Goal: Task Accomplishment & Management: Complete application form

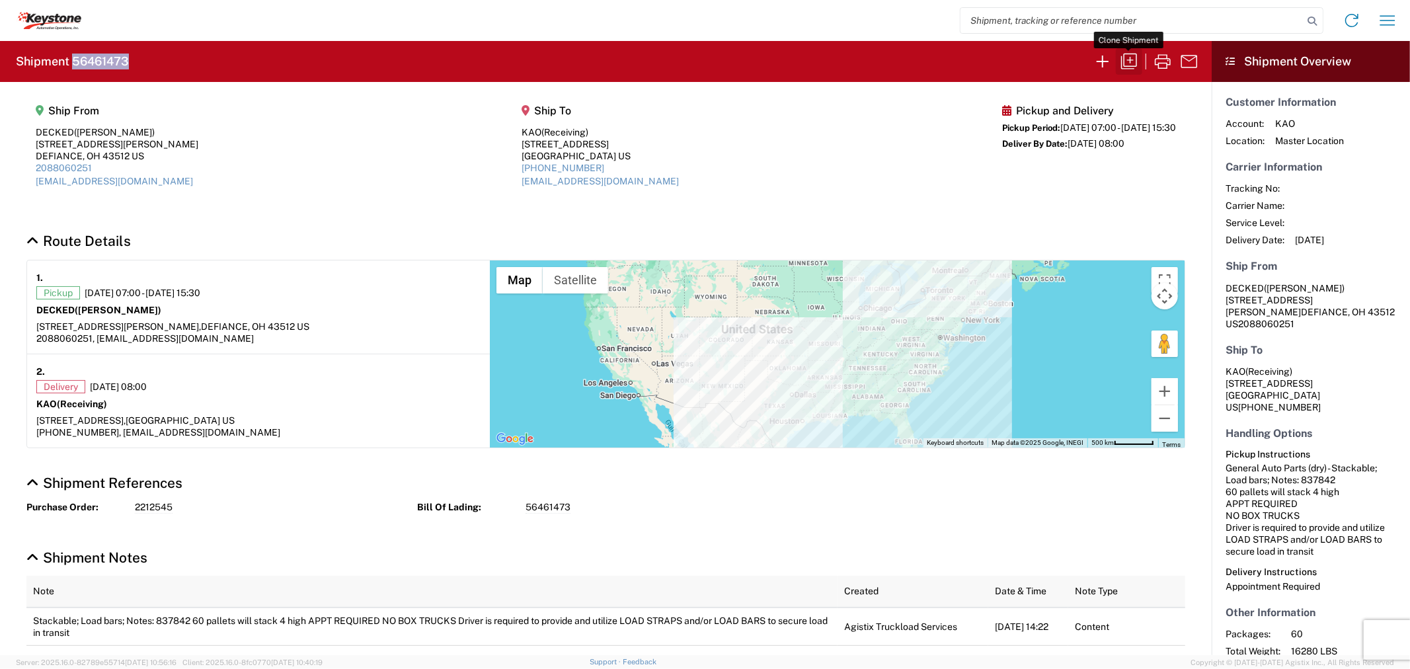
click at [1127, 57] on icon "button" at bounding box center [1128, 61] width 21 height 21
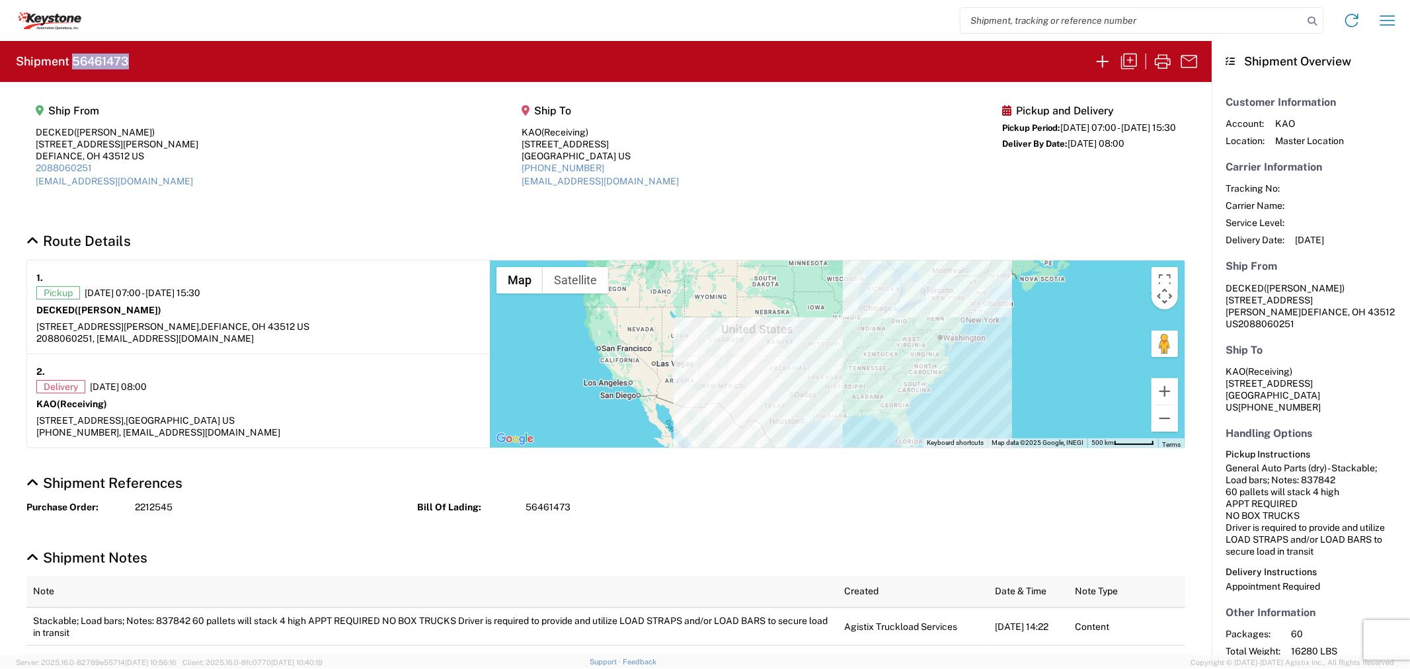
click at [106, 59] on h2 "Shipment 56461473" at bounding box center [72, 62] width 113 height 16
click at [1031, 21] on input "search" at bounding box center [1131, 20] width 342 height 25
paste input "56461473"
type input "56461473"
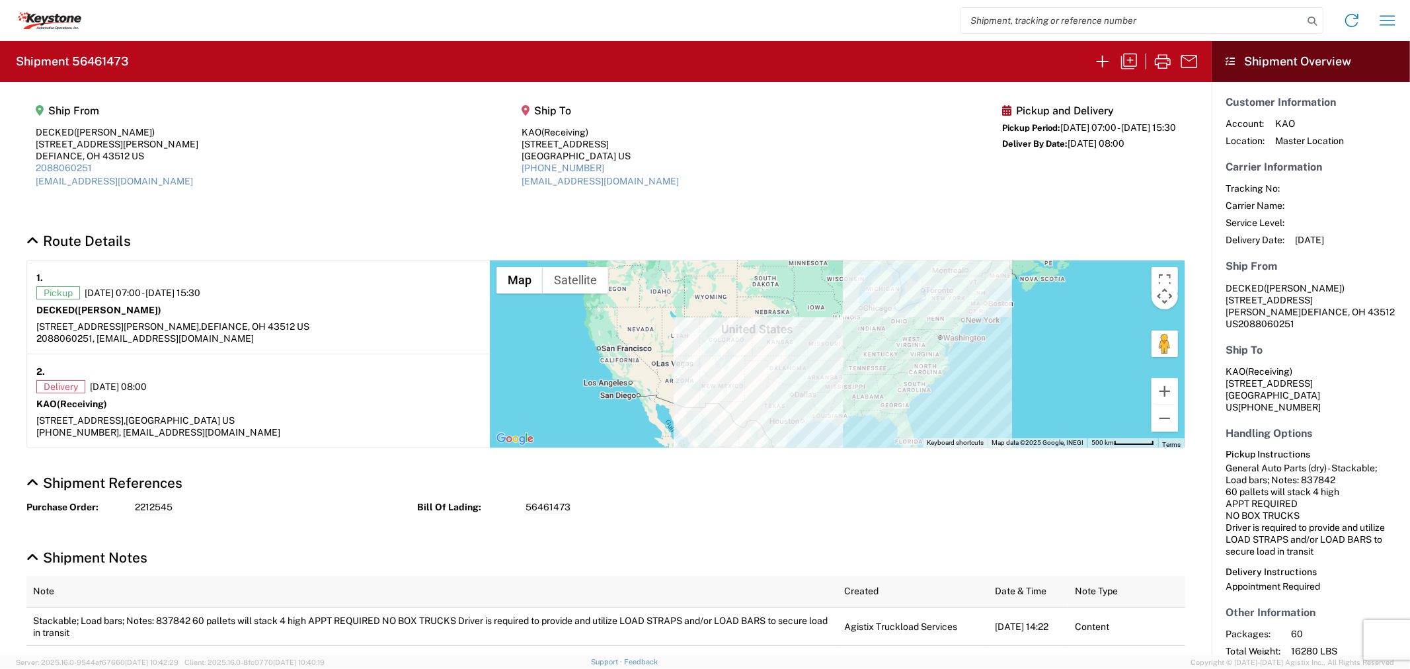
click at [1040, 22] on input "search" at bounding box center [1131, 20] width 342 height 25
paste input "56461473"
type input "56461473"
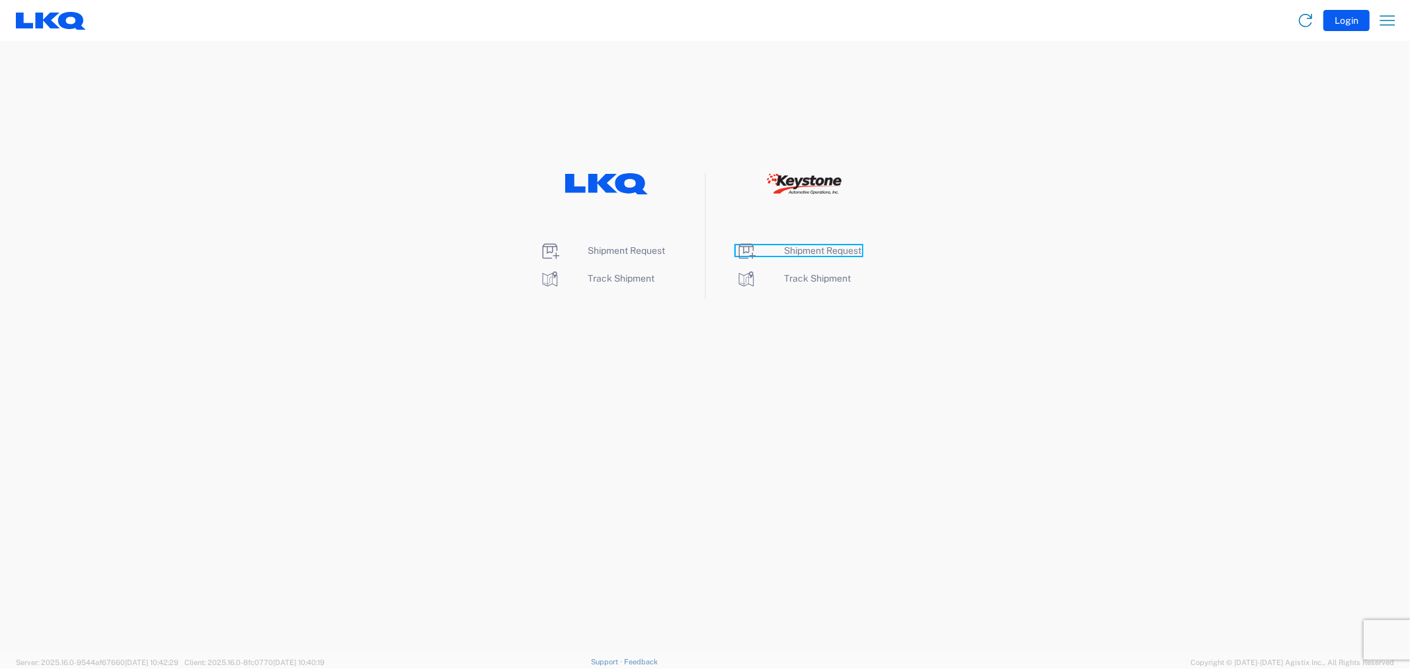
click at [811, 250] on span "Shipment Request" at bounding box center [822, 250] width 77 height 11
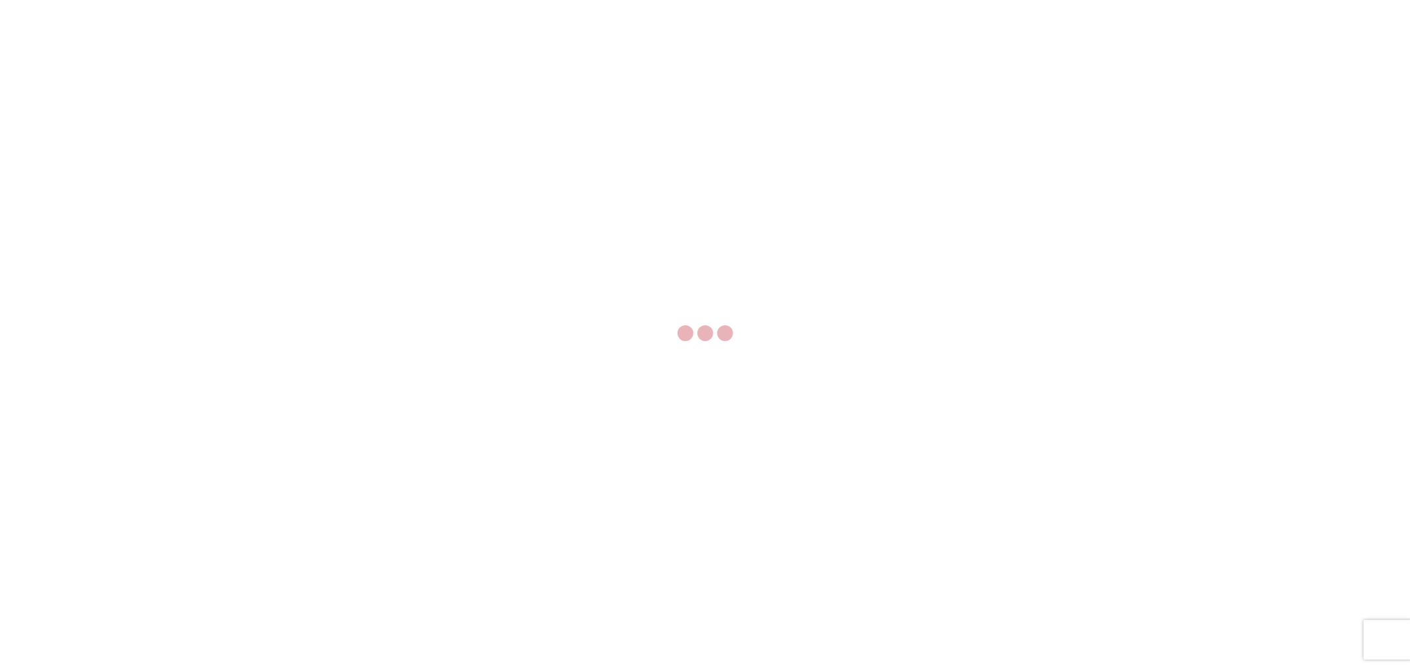
select select "FULL"
select select "LBS"
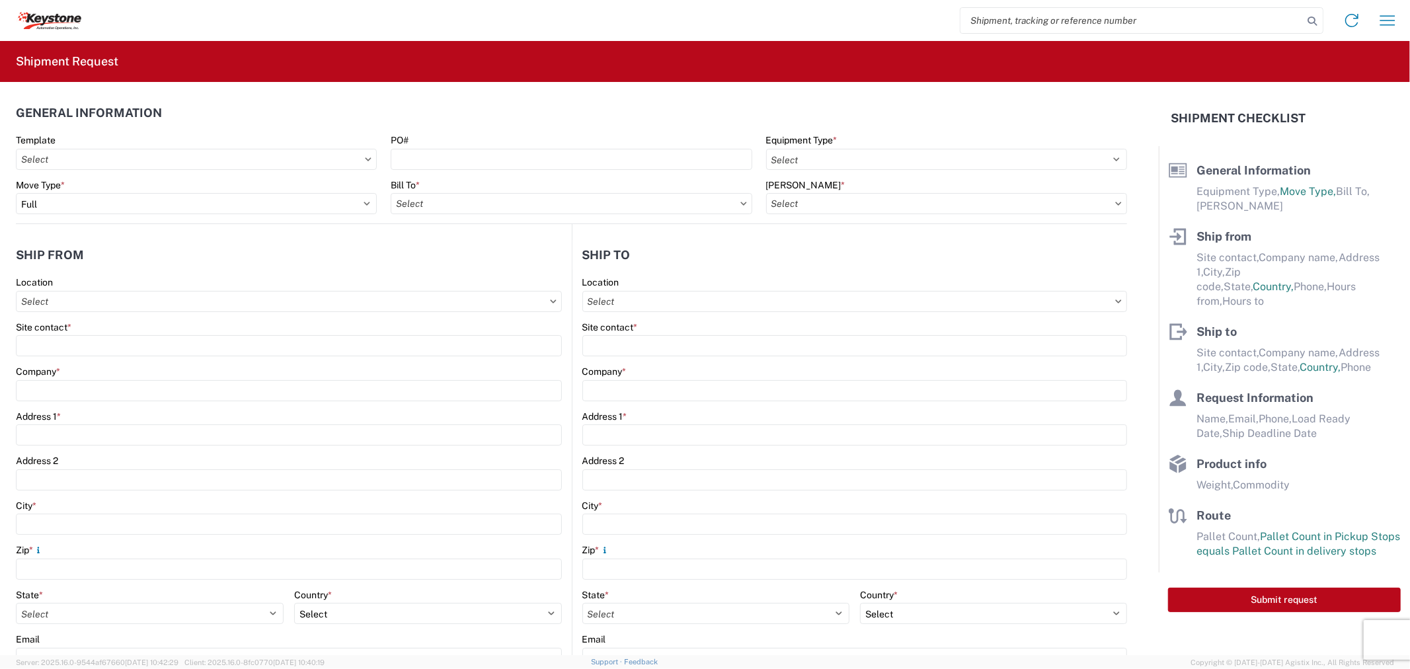
click at [998, 15] on input "search" at bounding box center [1131, 20] width 342 height 25
paste input "56461473"
type input "56461473"
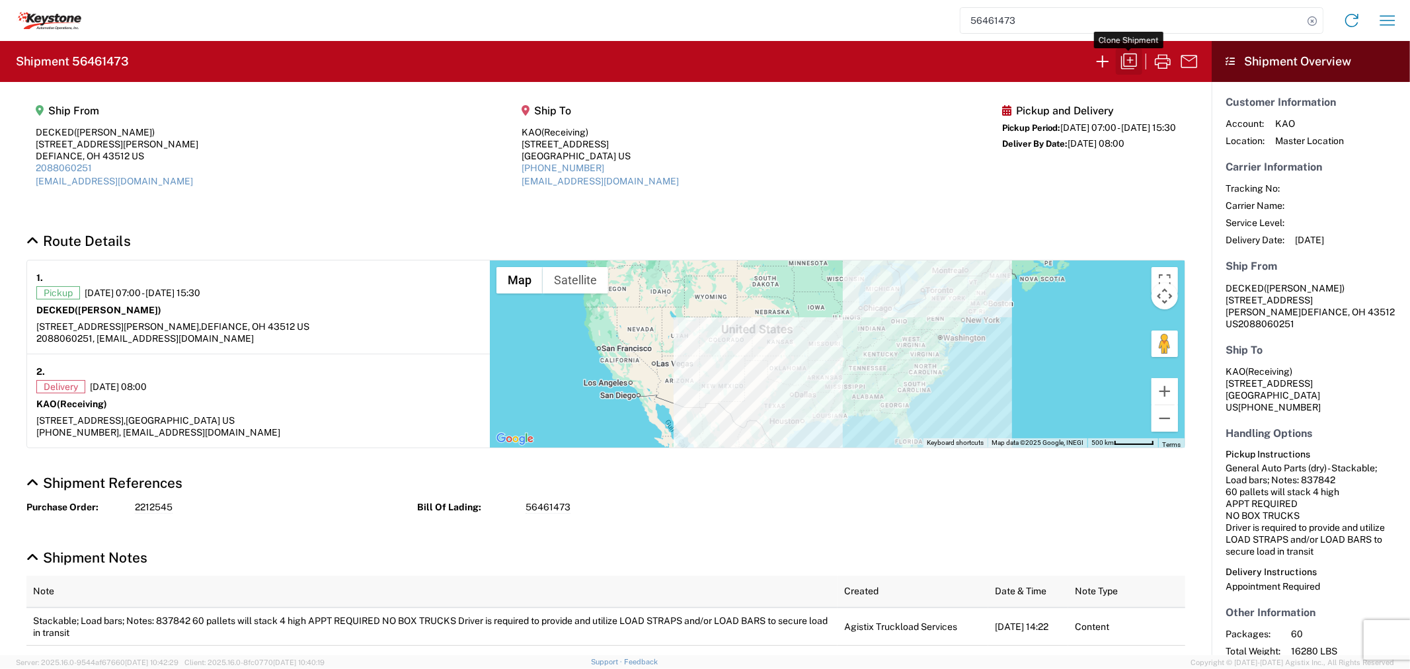
click at [1132, 57] on icon "button" at bounding box center [1128, 61] width 21 height 21
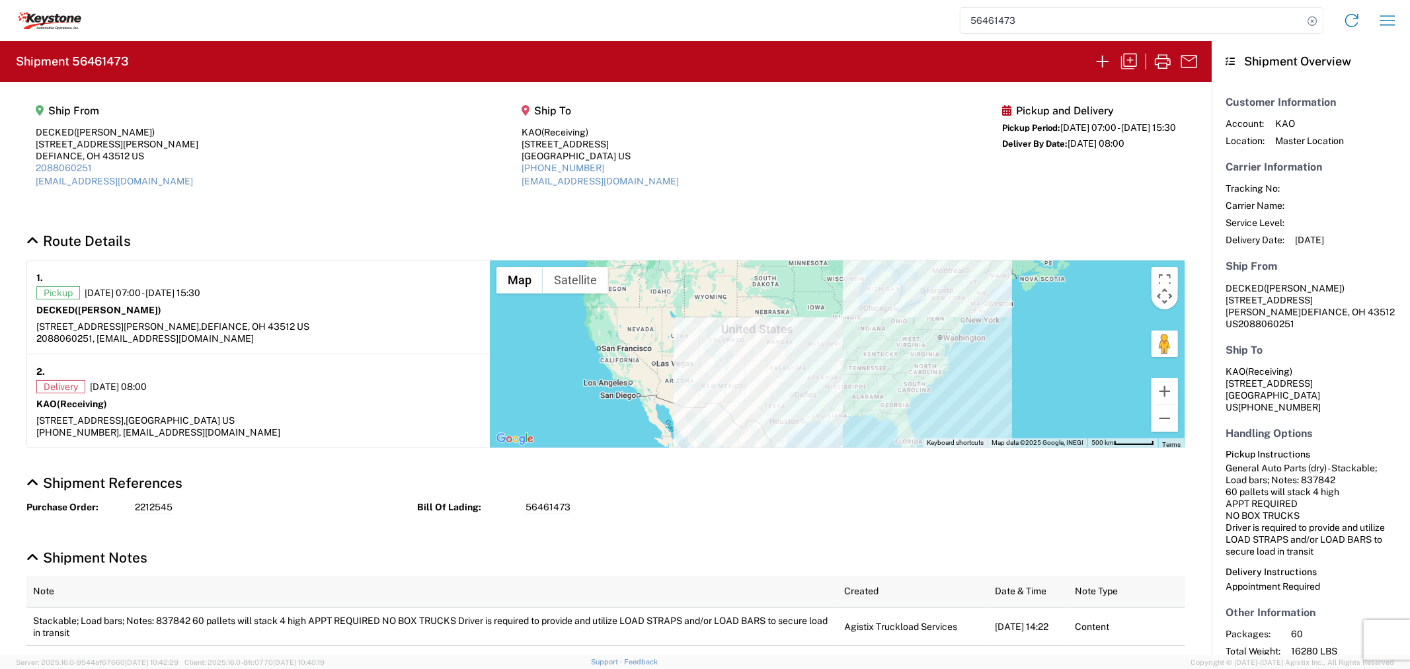
select select "FULL"
select select "US"
select select "LBS"
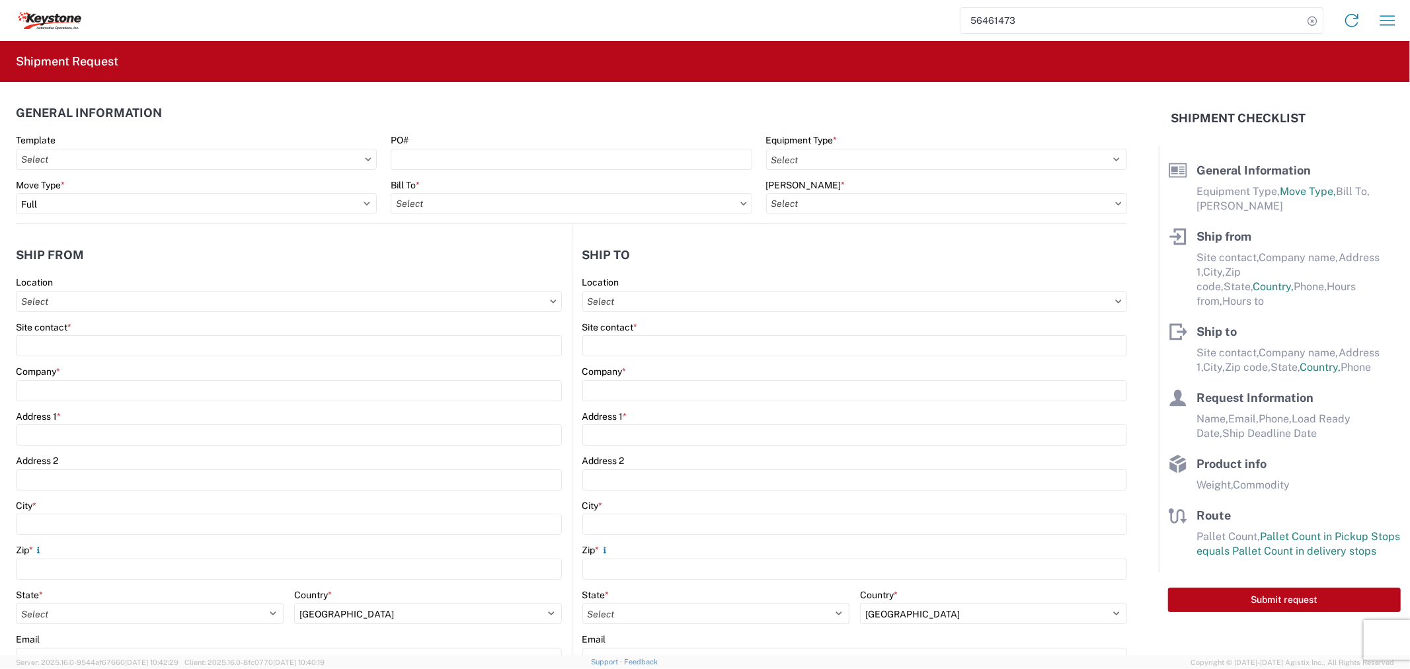
select select "STDV"
type input "Ashley"
type input "DECKED"
type input "[STREET_ADDRESS][PERSON_NAME]"
type input "DEFIANCE"
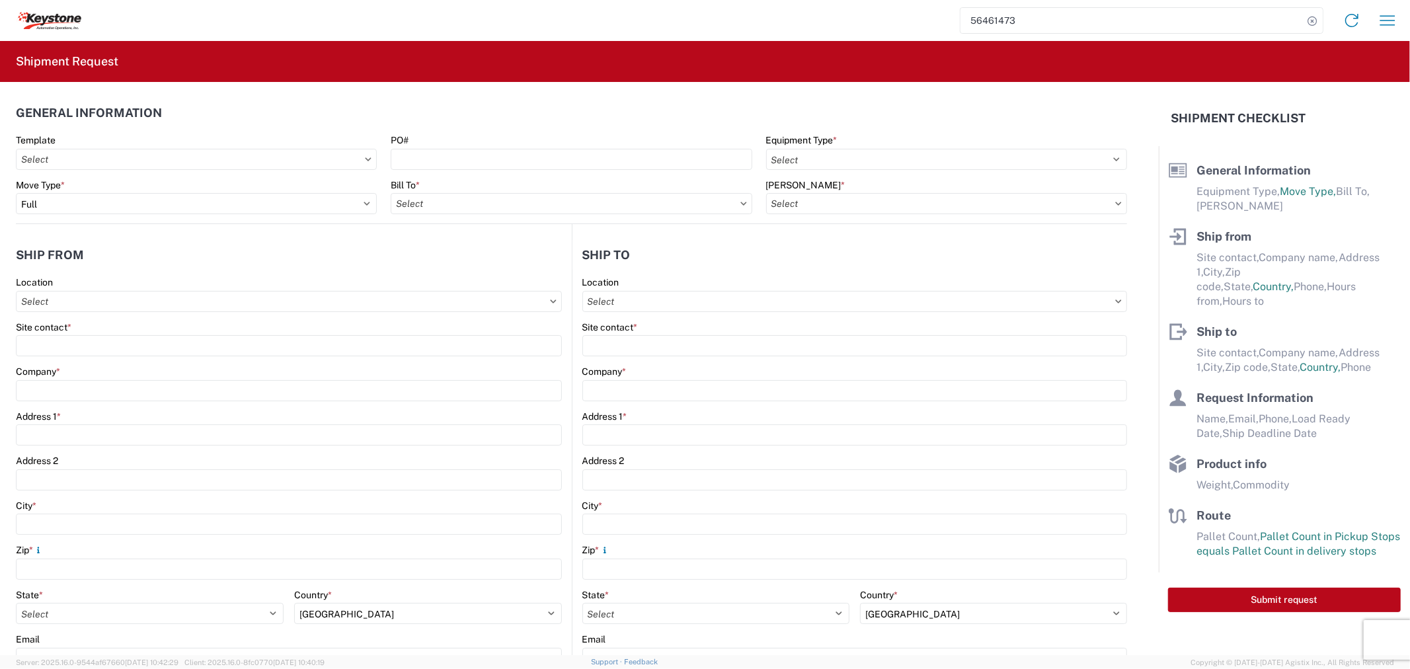
type input "43512"
type input "[EMAIL_ADDRESS][DOMAIN_NAME]"
type input "Receiving"
type input "KAO"
type input "2900 State Hwy 161"
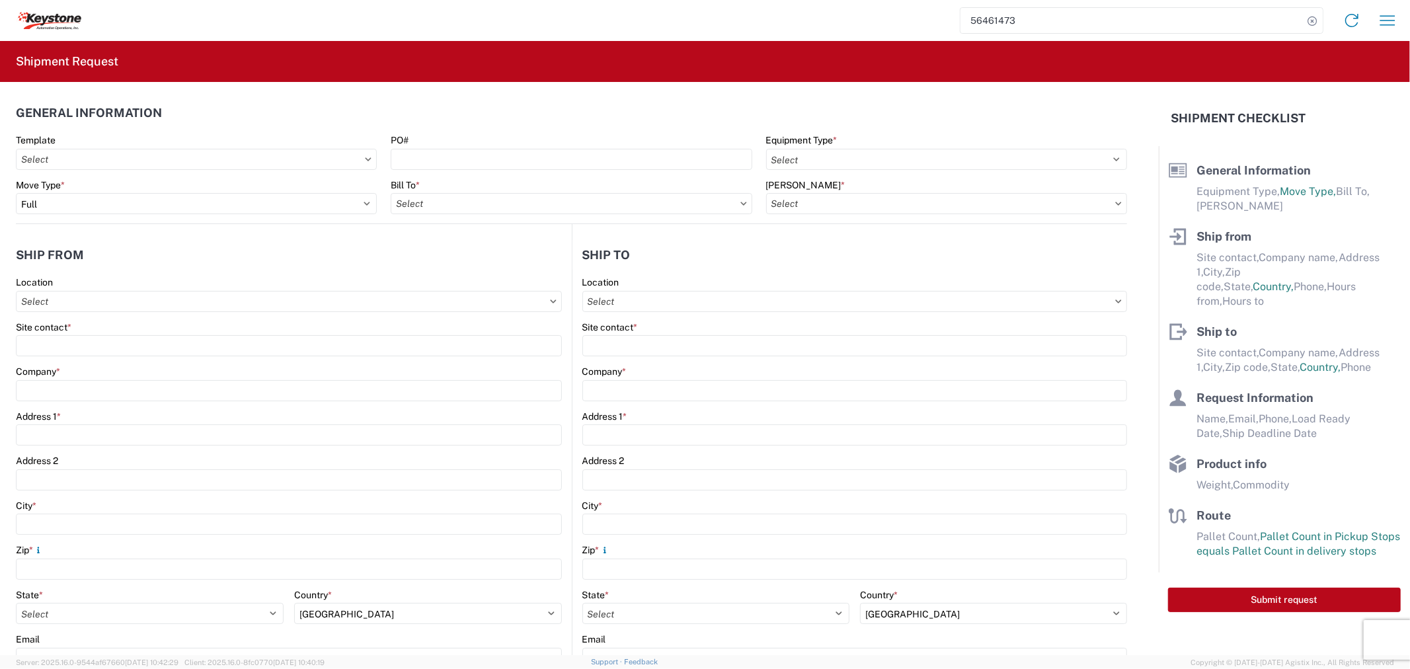
type input "Suite 100"
type input "Irving"
type input "75038"
type input "[EMAIL_ADDRESS][DOMAIN_NAME]"
type input "Syd Hafer"
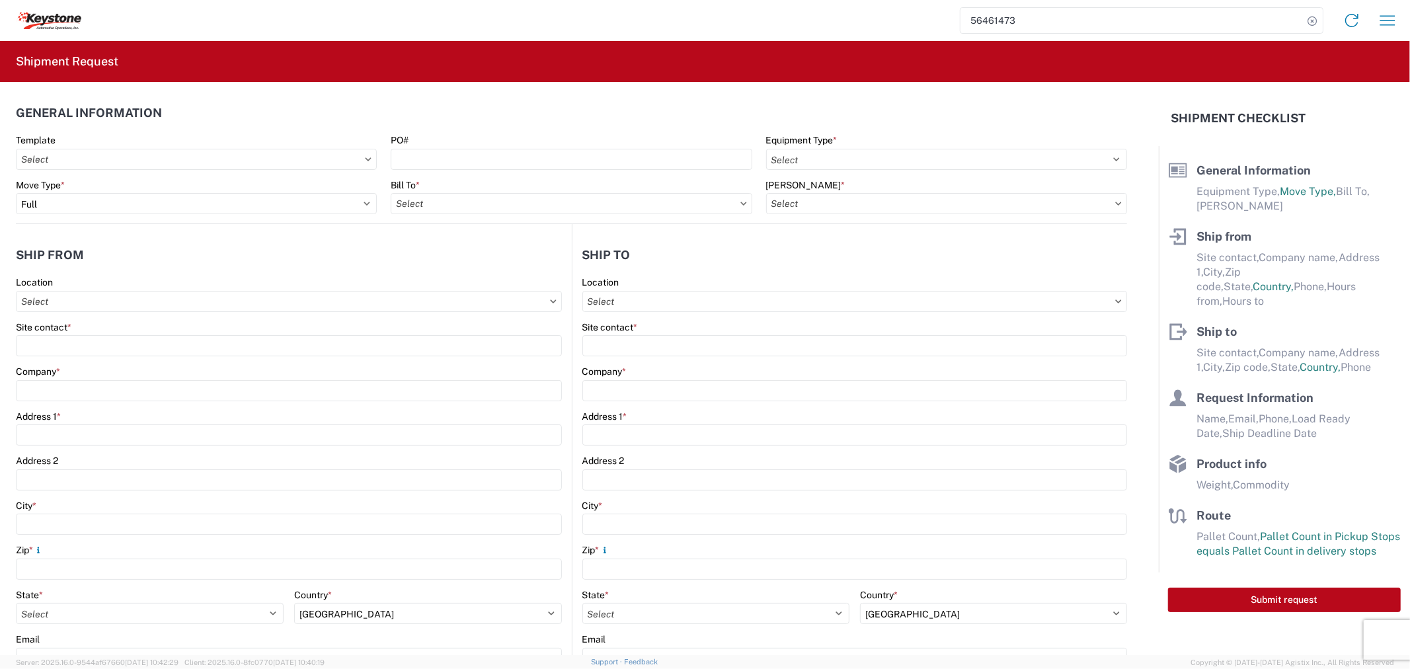
type input "[EMAIL_ADDRESS][DOMAIN_NAME]"
type input "2088060251"
type input "2025-08-13"
type input "2025-08-20"
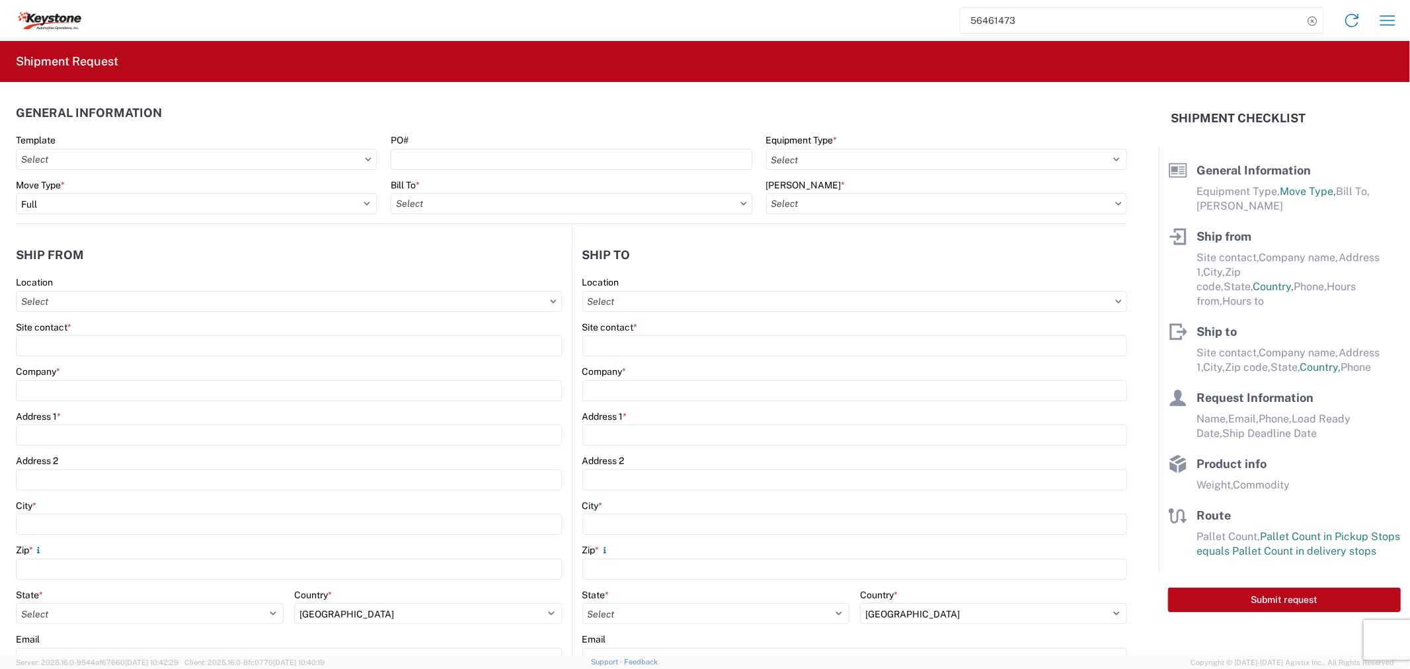
type textarea "837842 60 pallets will stack 4 high APPT REQUIRED NO BOX TRUCKS Driver is requi…"
type input "16280"
type input "General Auto Parts (dry)"
type input "60"
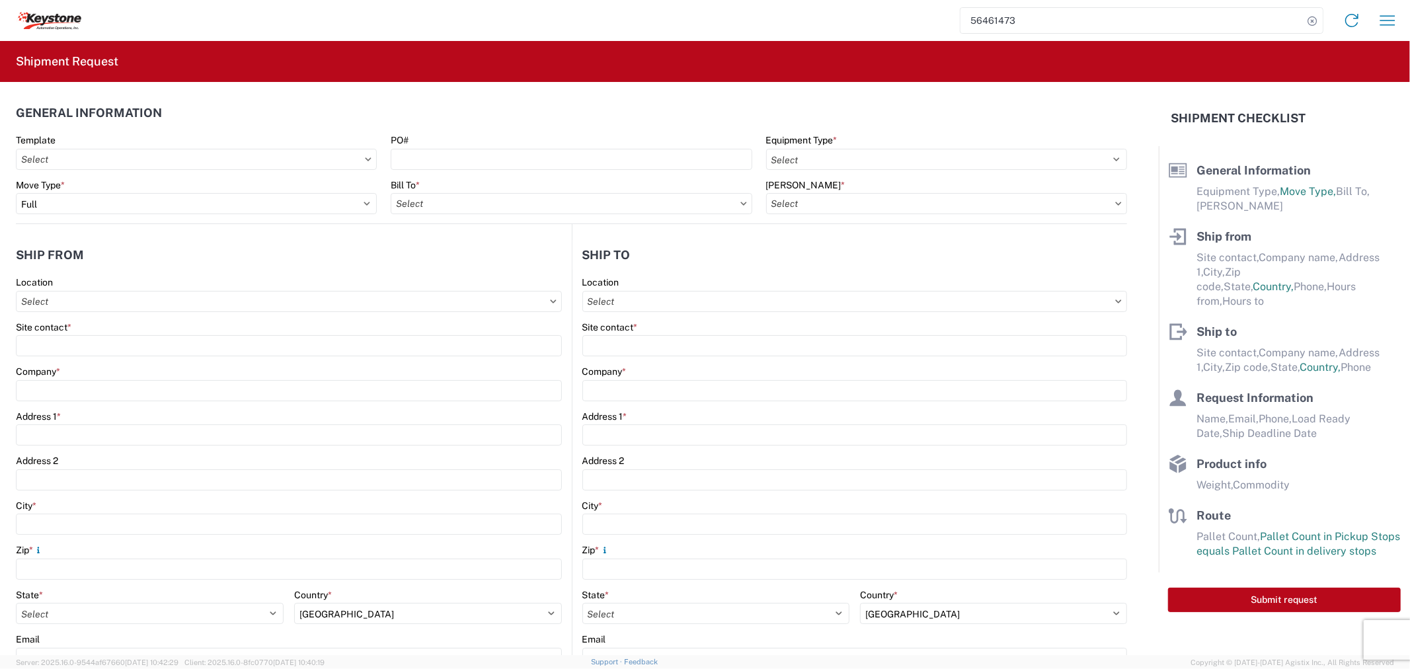
type input "60"
type textarea "837842 60 pallets will stack 4 high APPT REQUIRED NO BOX TRUCKS Driver is requi…"
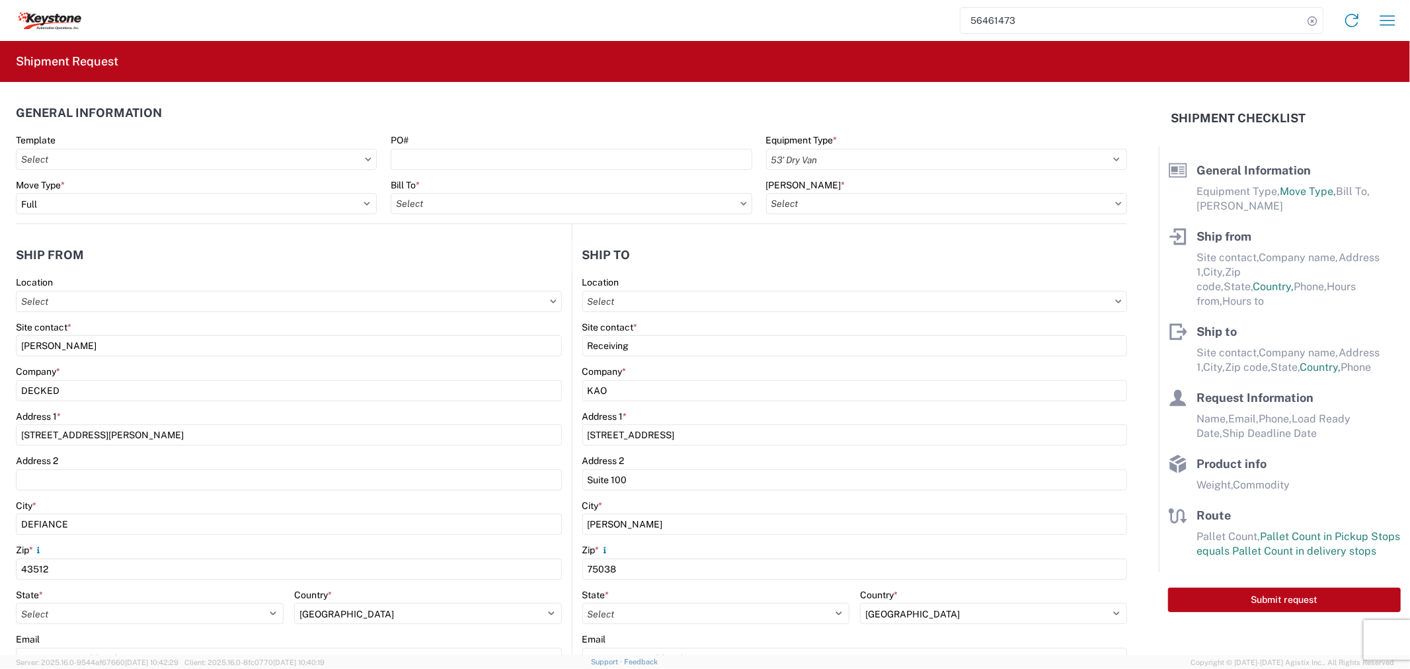
select select "US"
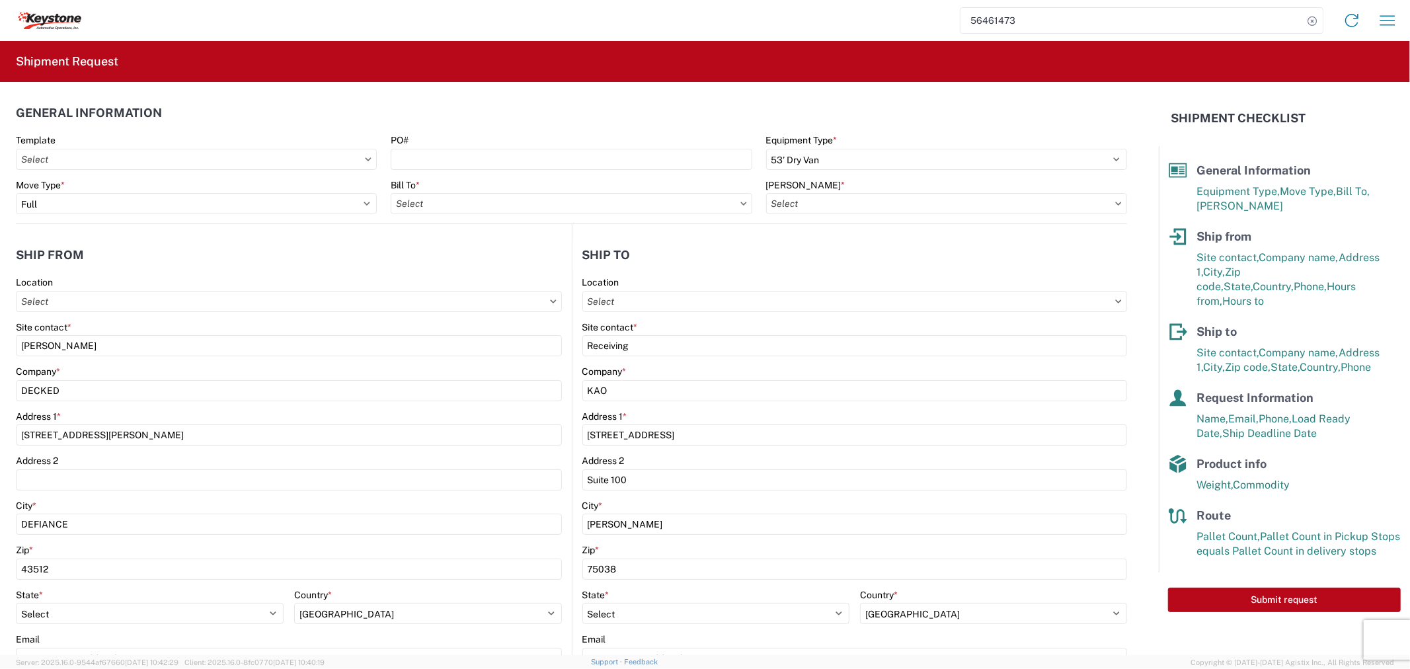
type input "8404 - Irving - KAO Warehouse"
type input "8404-6300-66015-0000 - 8404 Freight out to KAO Customers"
type input "8404 - Irving - KAO Warehouse"
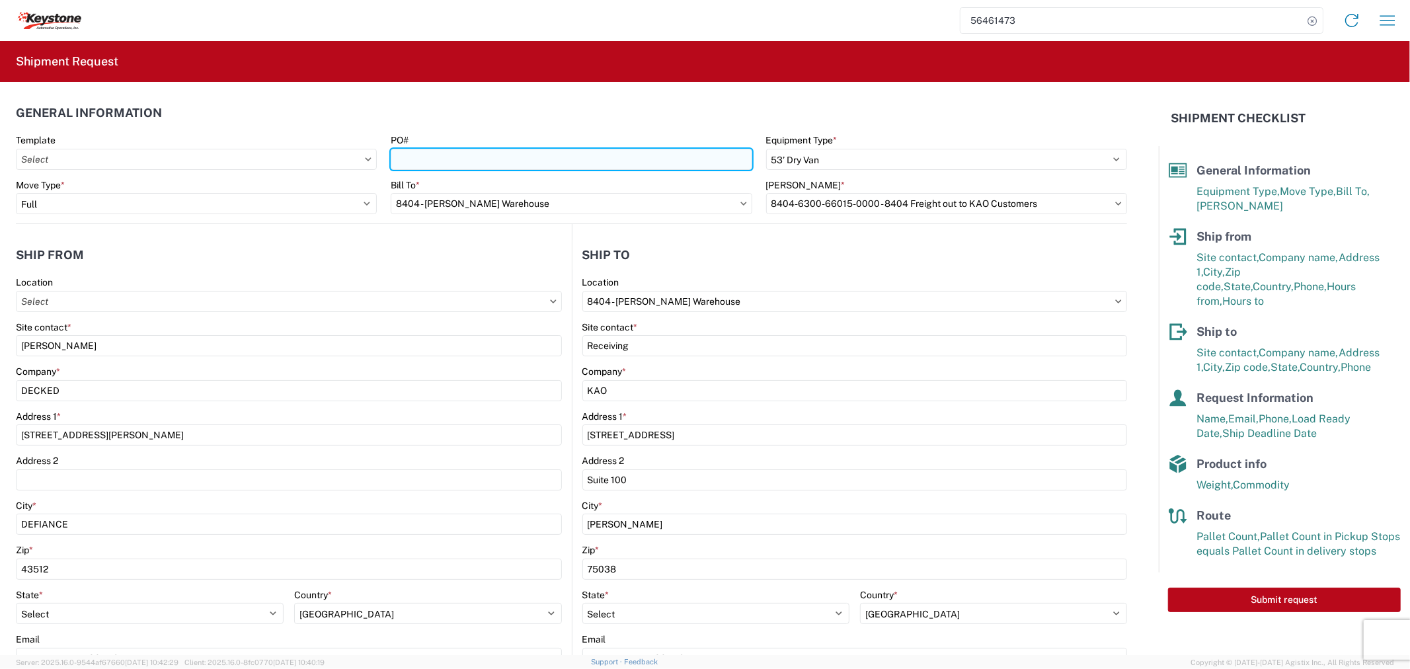
click at [425, 155] on input "PO#" at bounding box center [571, 159] width 361 height 21
paste input "2212545 - A"
type input "2212545 - A"
click at [497, 202] on input "8404 - Irving - KAO Warehouse" at bounding box center [571, 203] width 361 height 21
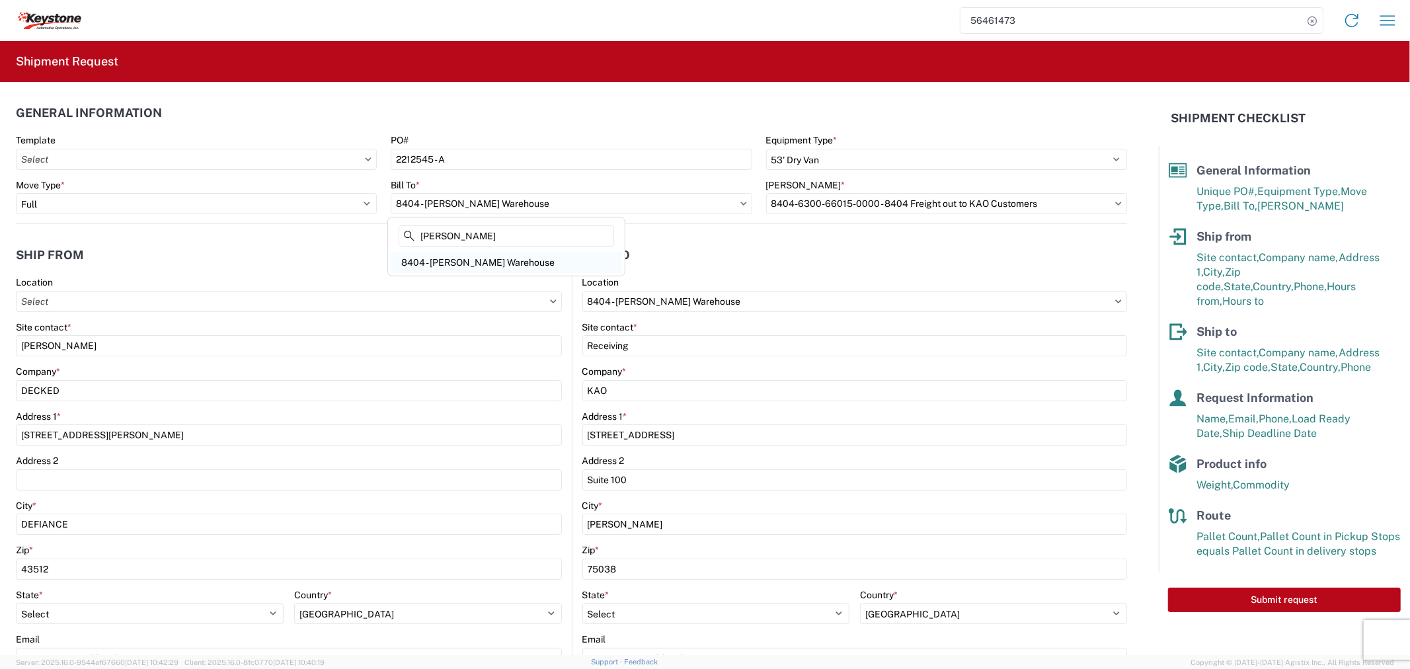
type input "irving"
click at [510, 258] on div "8404 - Irving - KAO Warehouse" at bounding box center [506, 262] width 231 height 21
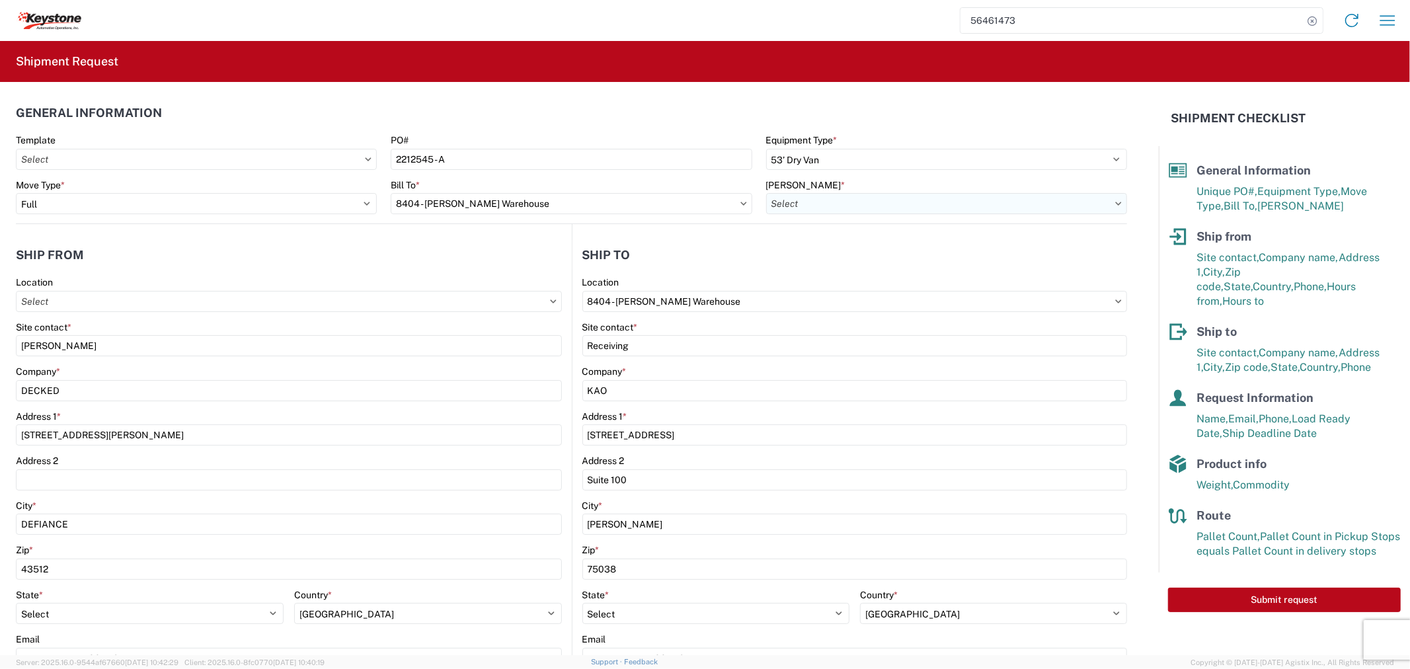
click at [831, 204] on input "Bill Code *" at bounding box center [946, 203] width 361 height 21
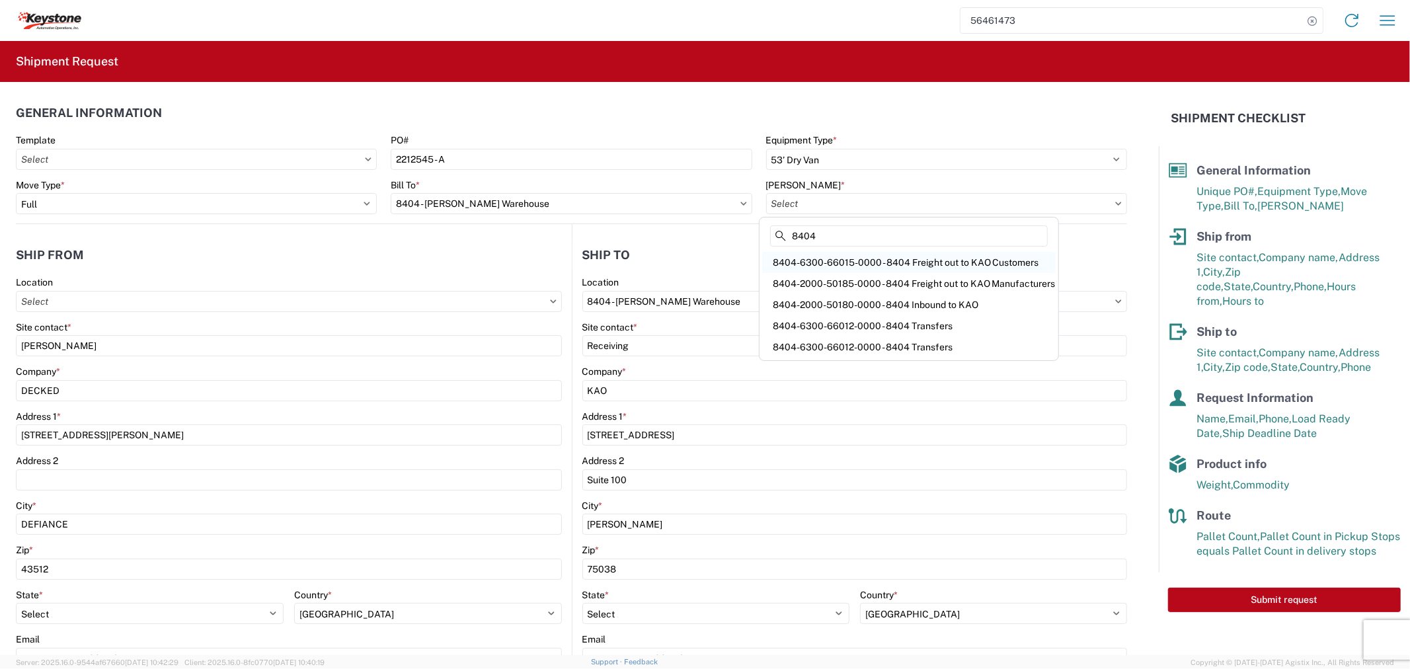
type input "8404"
click at [846, 264] on div "8404-6300-66015-0000 - 8404 Freight out to KAO Customers" at bounding box center [908, 262] width 293 height 21
type input "8404-6300-66015-0000 - 8404 Freight out to KAO Customers"
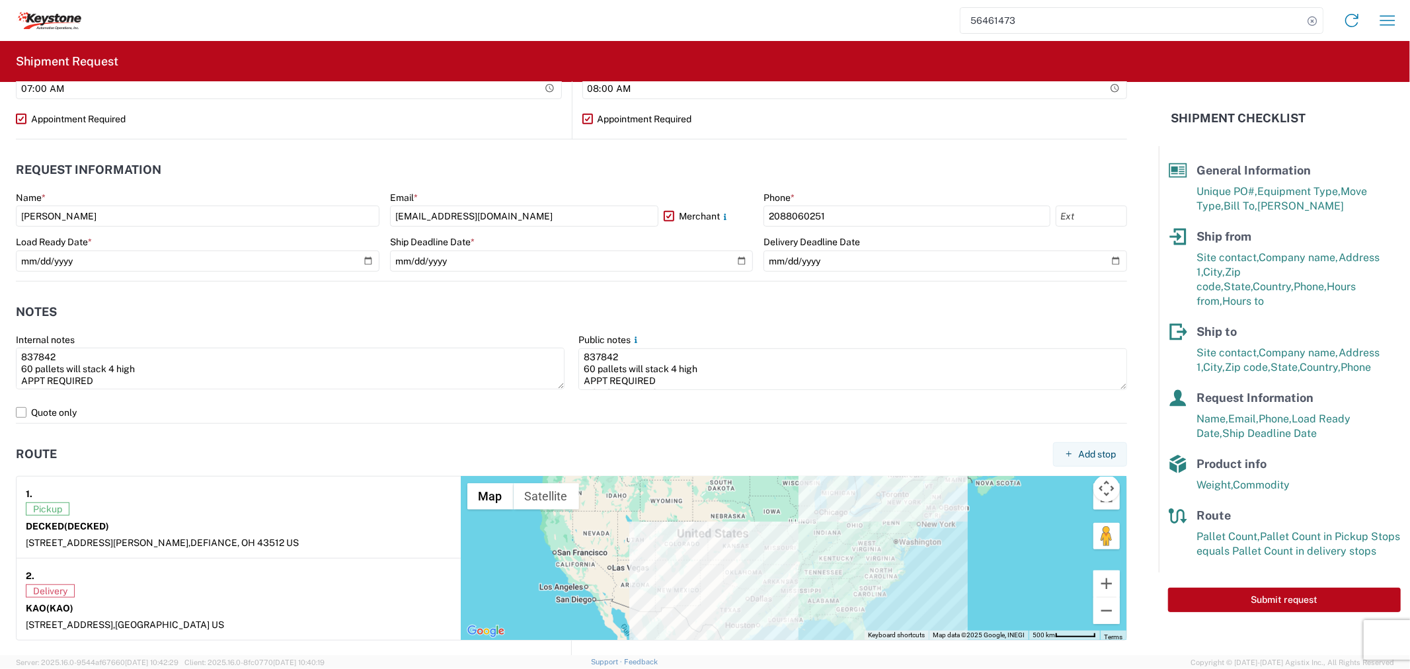
scroll to position [661, 0]
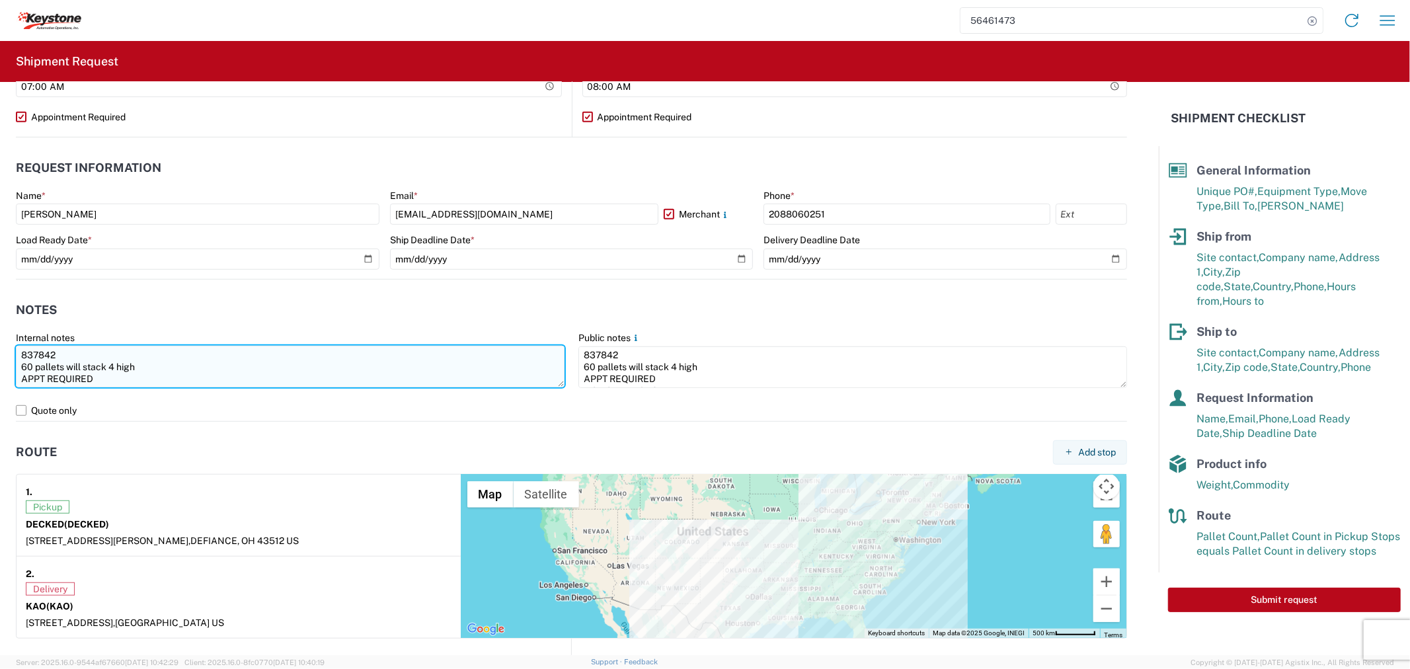
click at [95, 350] on textarea "837842 60 pallets will stack 4 high APPT REQUIRED NO BOX TRUCKS Driver is requi…" at bounding box center [290, 367] width 549 height 42
type textarea "837846 60 pallets will stack 4 high APPT REQUIRED NO BOX TRUCKS Driver is requi…"
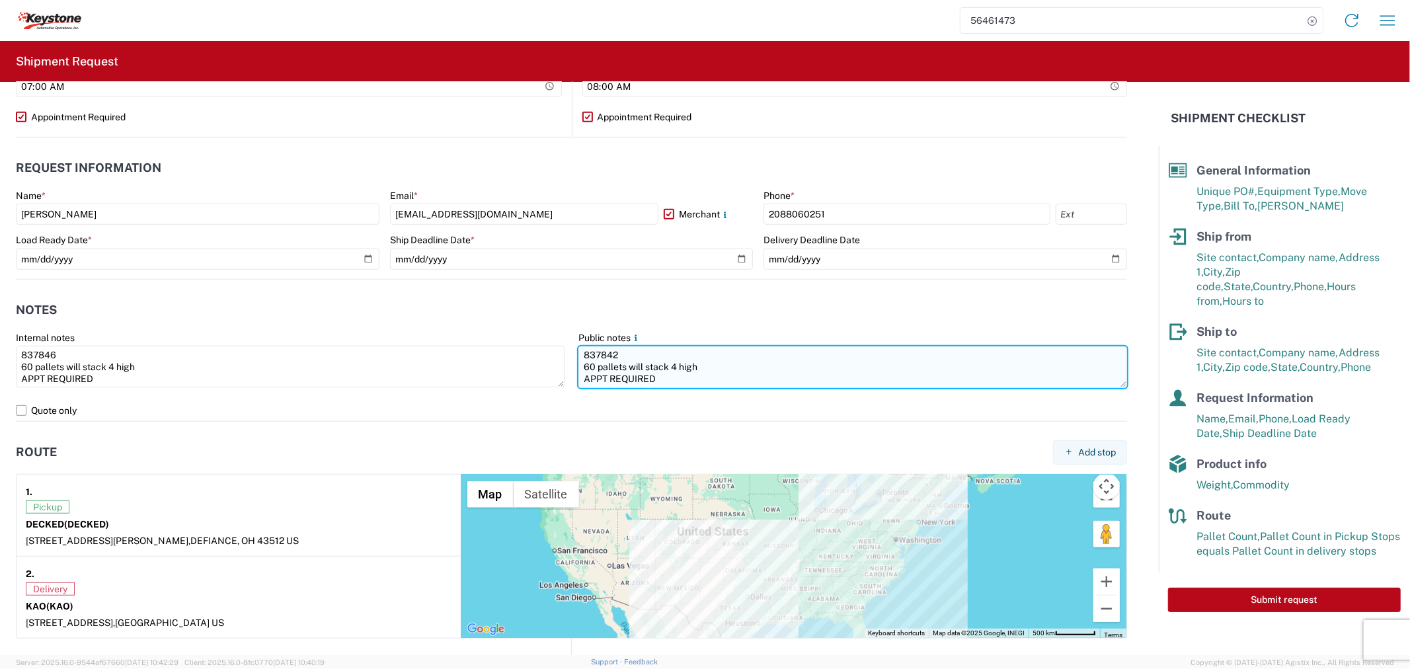
click at [650, 349] on textarea "837842 60 pallets will stack 4 high APPT REQUIRED NO BOX TRUCKS Driver is requi…" at bounding box center [852, 367] width 549 height 42
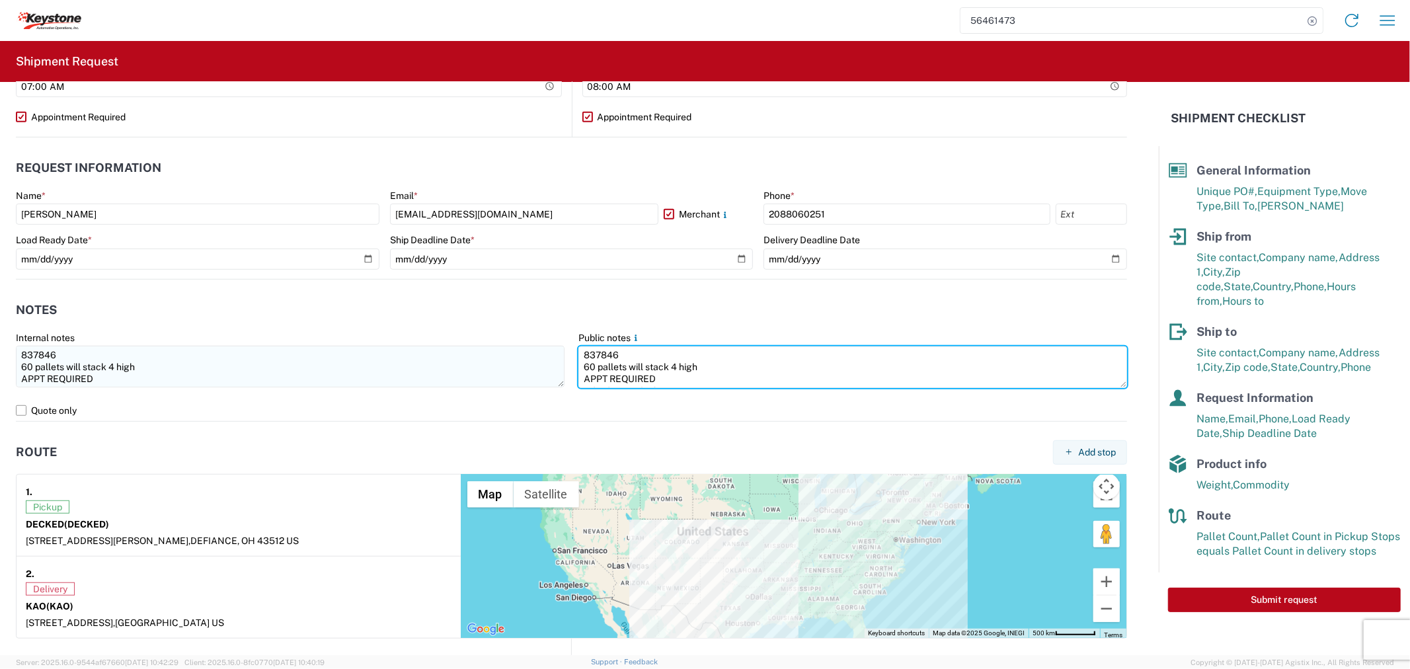
type textarea "837846 60 pallets will stack 4 high APPT REQUIRED NO BOX TRUCKS Driver is requi…"
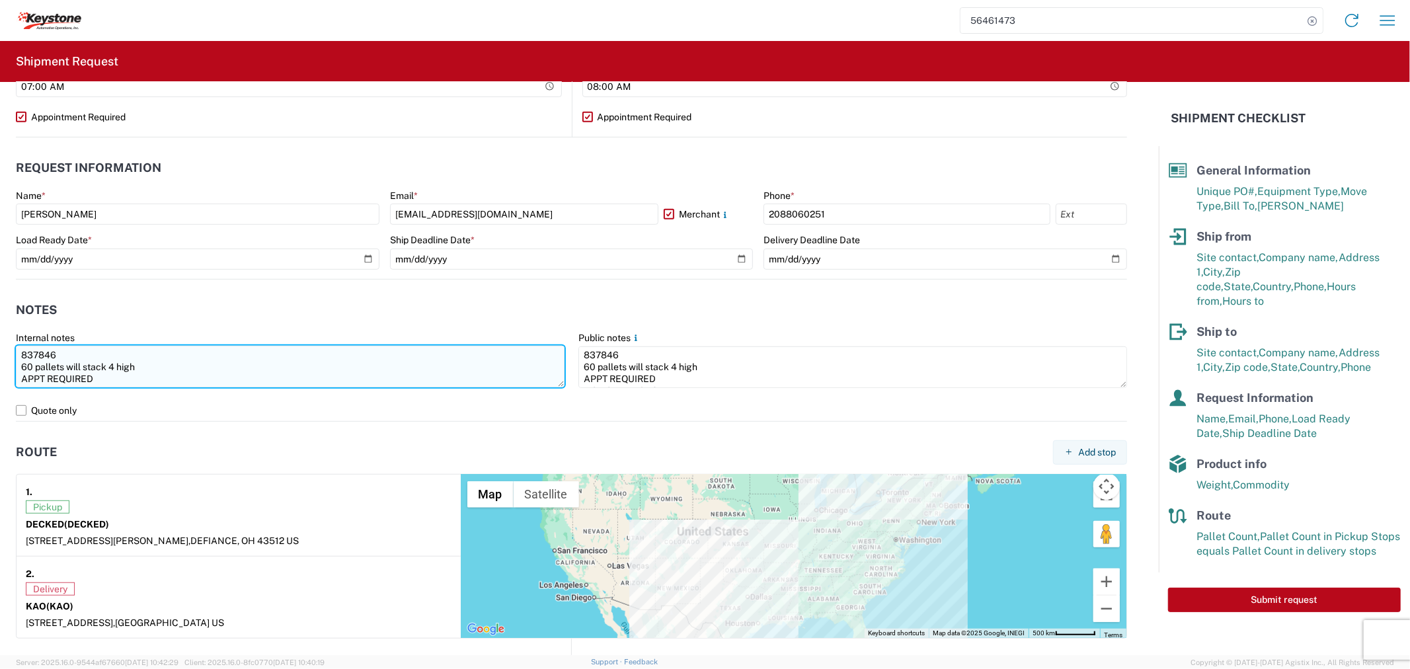
click at [33, 361] on textarea "837846 60 pallets will stack 4 high APPT REQUIRED NO BOX TRUCKS Driver is requi…" at bounding box center [290, 367] width 549 height 42
click at [137, 365] on textarea "837846 56 pallets will stack 4 high APPT REQUIRED NO BOX TRUCKS Driver is requi…" at bounding box center [290, 367] width 549 height 42
click at [108, 373] on textarea "837846 56 pallets will stack 4 high or 6 high APPT REQUIRED NO BOX TRUCKS Drive…" at bounding box center [290, 367] width 549 height 42
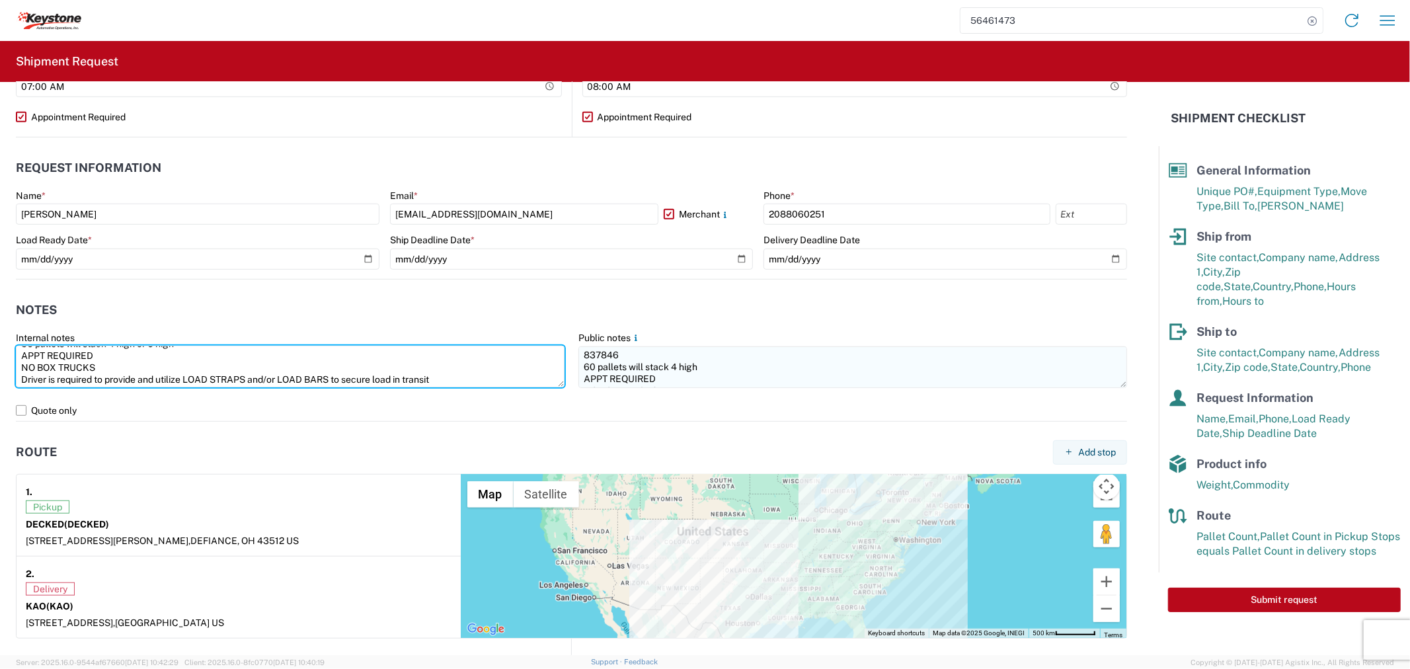
type textarea "837846 56 pallets will stack 4 high or 6 high APPT REQUIRED NO BOX TRUCKS Drive…"
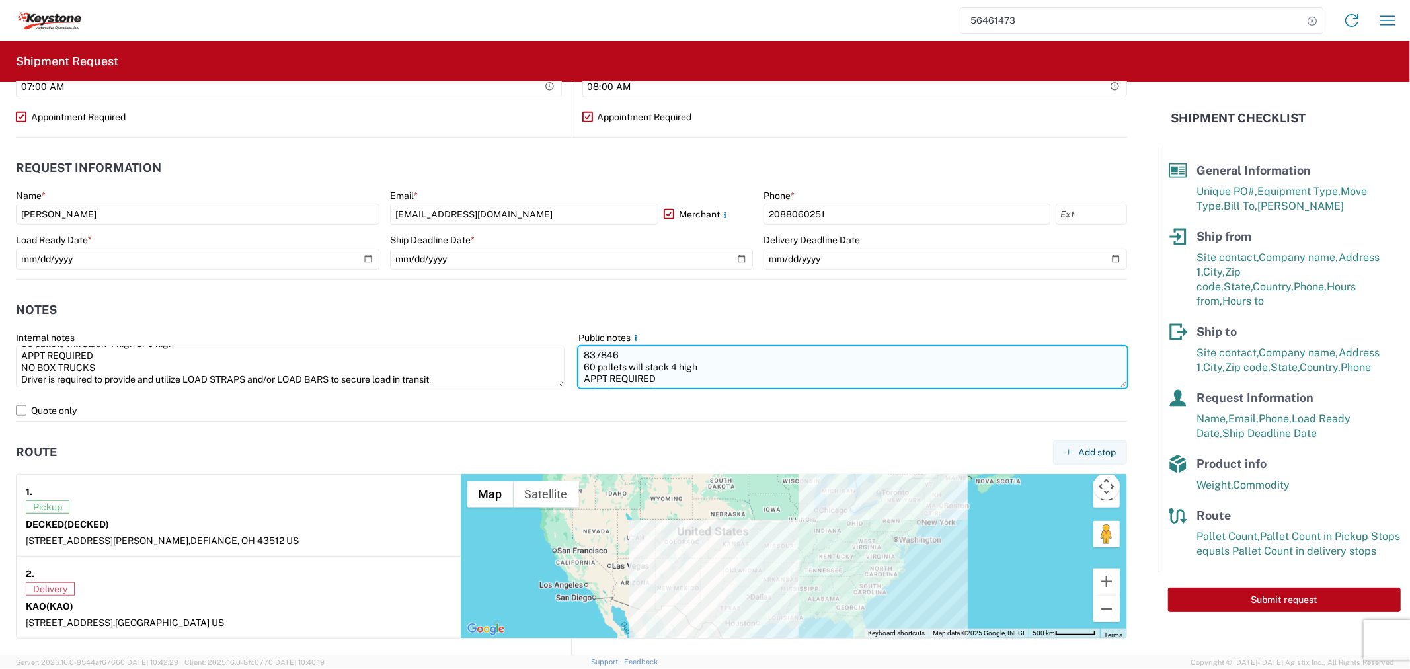
click at [652, 372] on textarea "837846 60 pallets will stack 4 high APPT REQUIRED NO BOX TRUCKS Driver is requi…" at bounding box center [852, 367] width 549 height 42
paste textarea "837846 56 pallets will stack 4 high or 6 high APPT REQUIRED NO BOX TRUCKS Drive…"
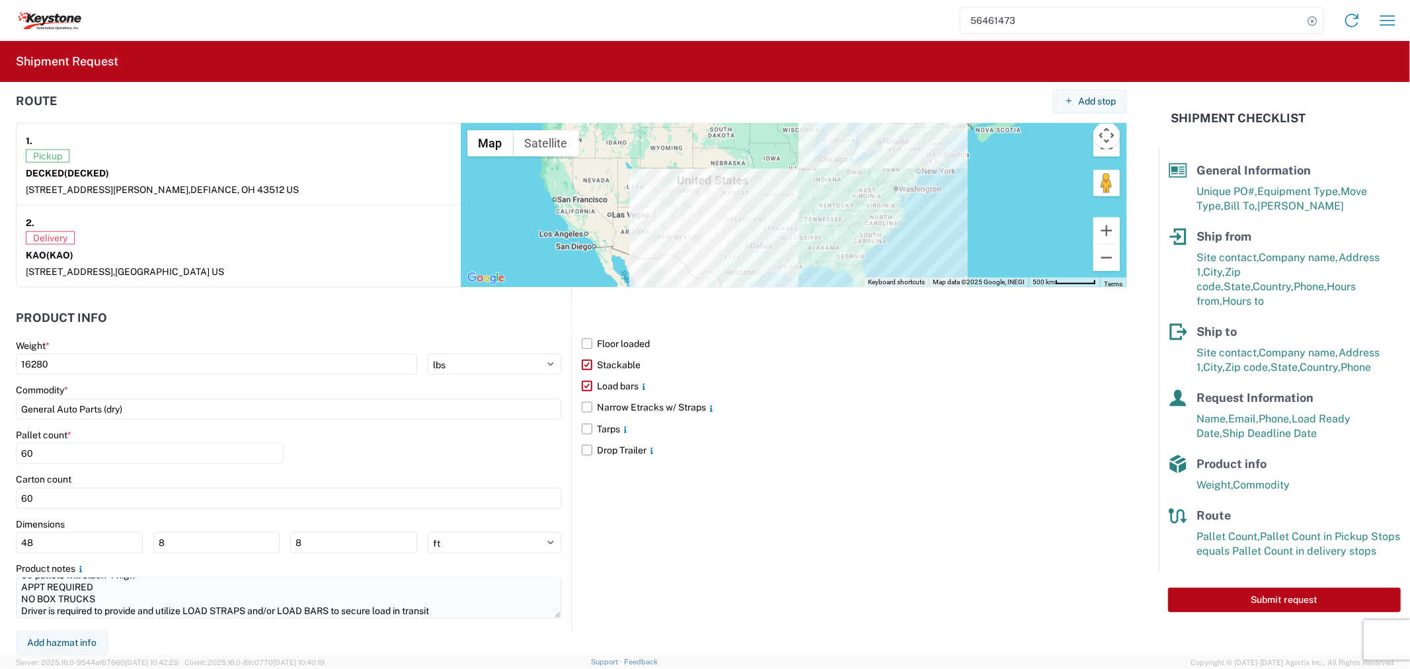
type textarea "837846 56 pallets will stack 4 high or 6 high APPT REQUIRED NO BOX TRUCKS Drive…"
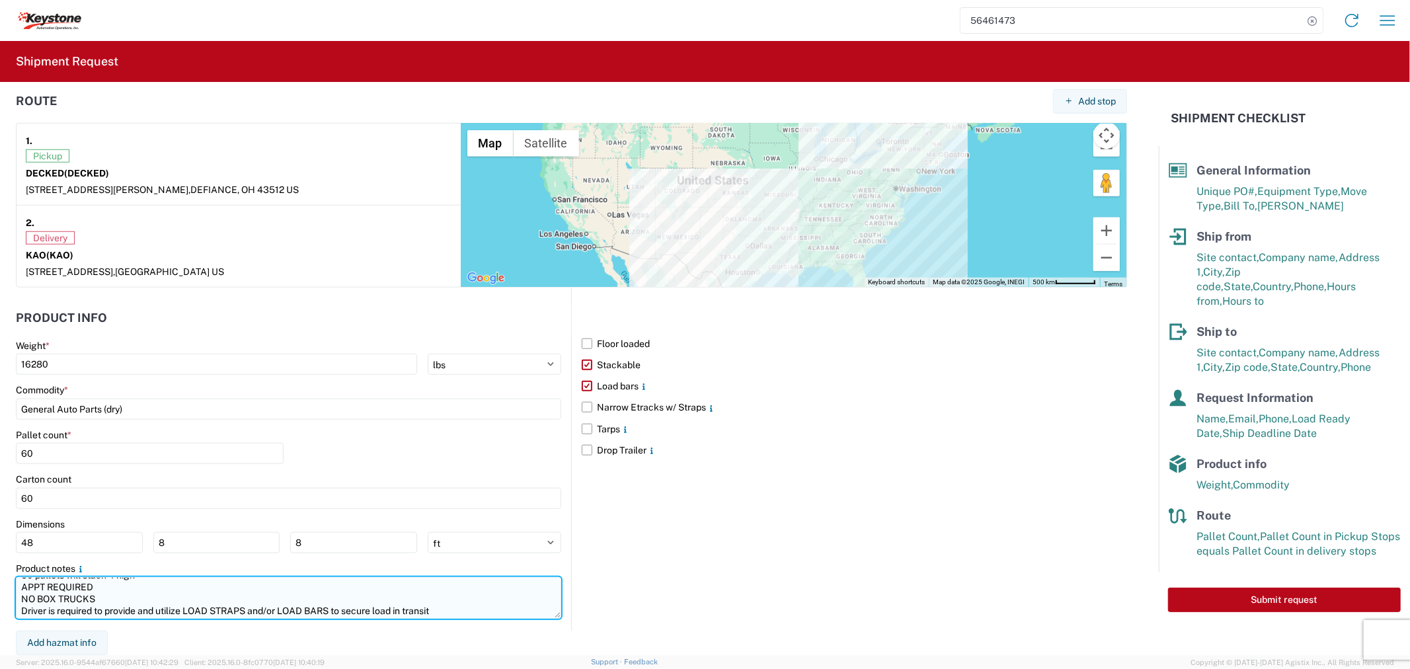
click at [140, 604] on textarea "837842 60 pallets will stack 4 high APPT REQUIRED NO BOX TRUCKS Driver is requi…" at bounding box center [288, 598] width 545 height 42
paste textarea "837846 56 pallets will stack 4 high or 6 high APPT REQUIRED NO BOX TRUCKS Drive…"
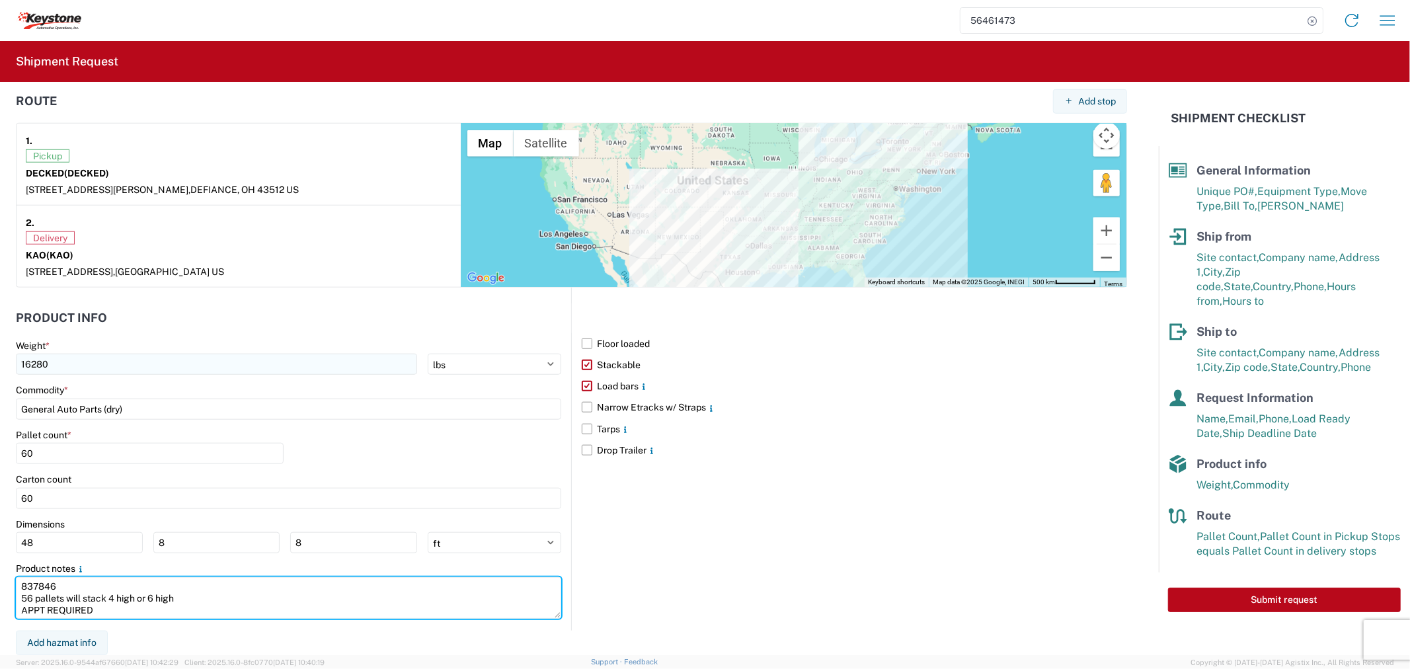
type textarea "837846 56 pallets will stack 4 high or 6 high APPT REQUIRED NO BOX TRUCKS Drive…"
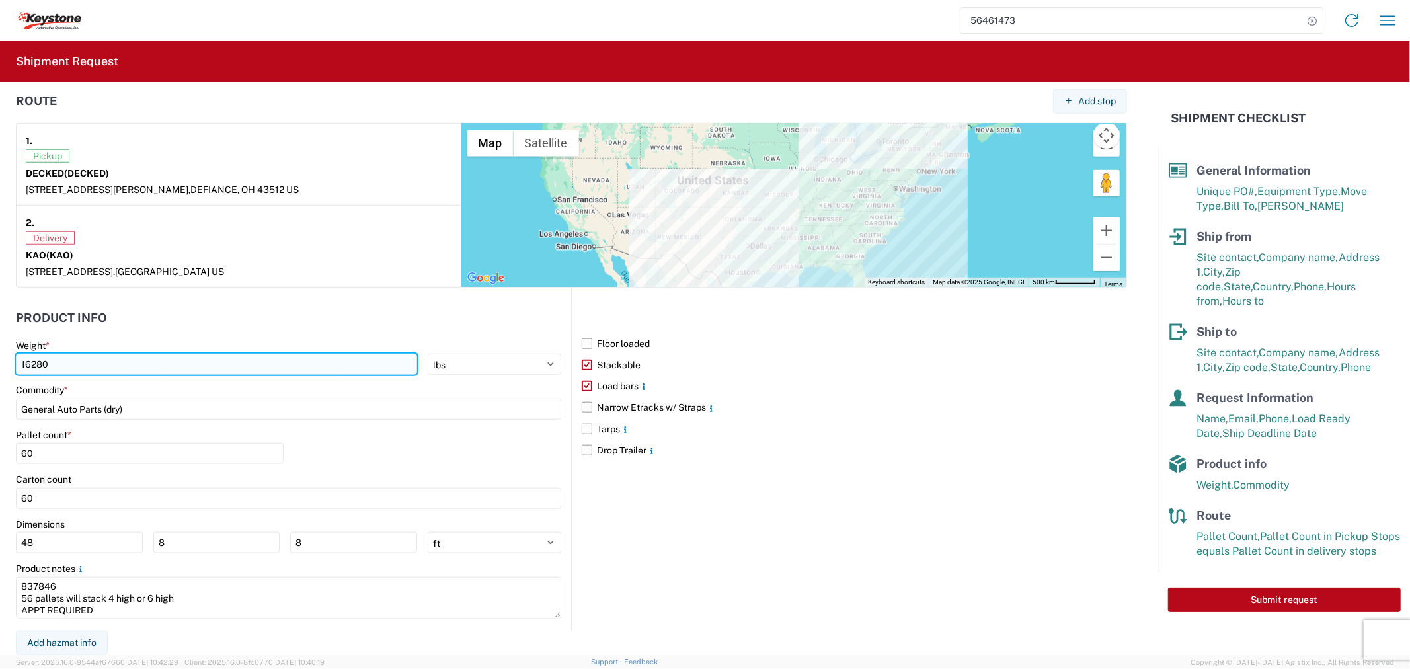
click at [75, 360] on input "16280" at bounding box center [216, 364] width 401 height 21
type input "13961"
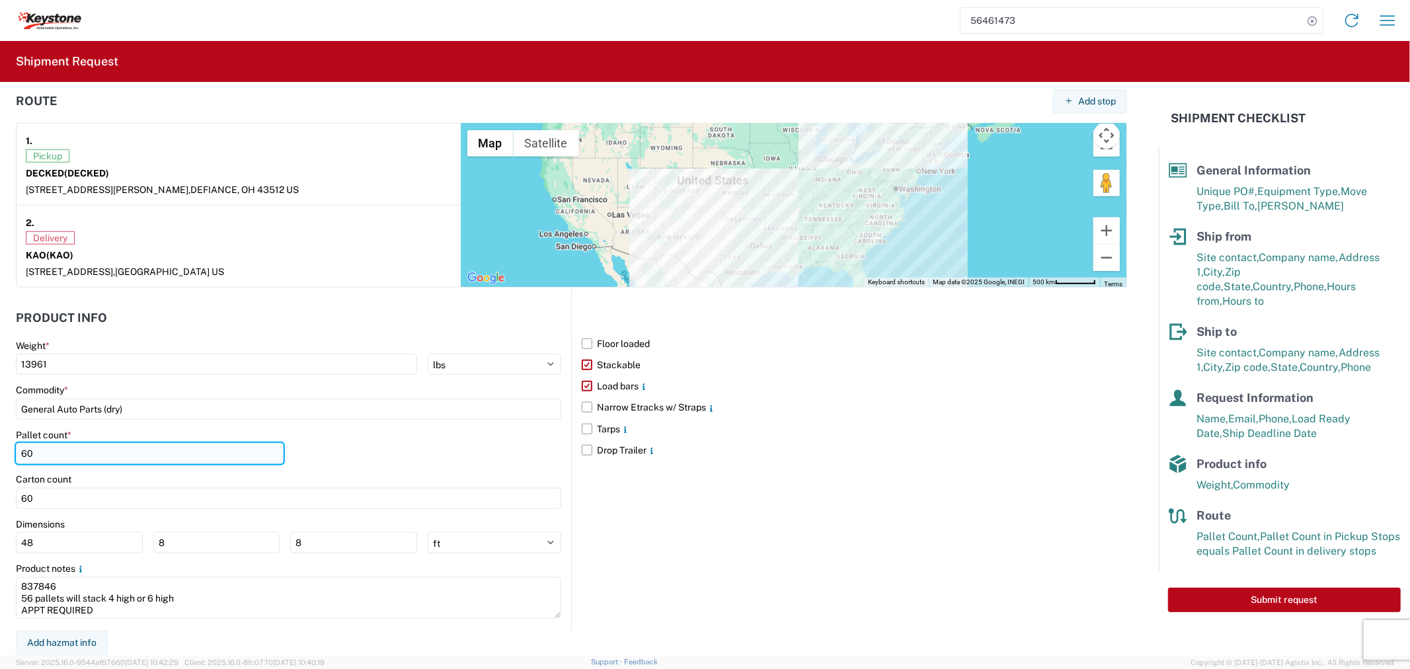
drag, startPoint x: 1371, startPoint y: 358, endPoint x: 77, endPoint y: 452, distance: 1298.1
click at [77, 452] on input "60" at bounding box center [150, 453] width 268 height 21
type input "56"
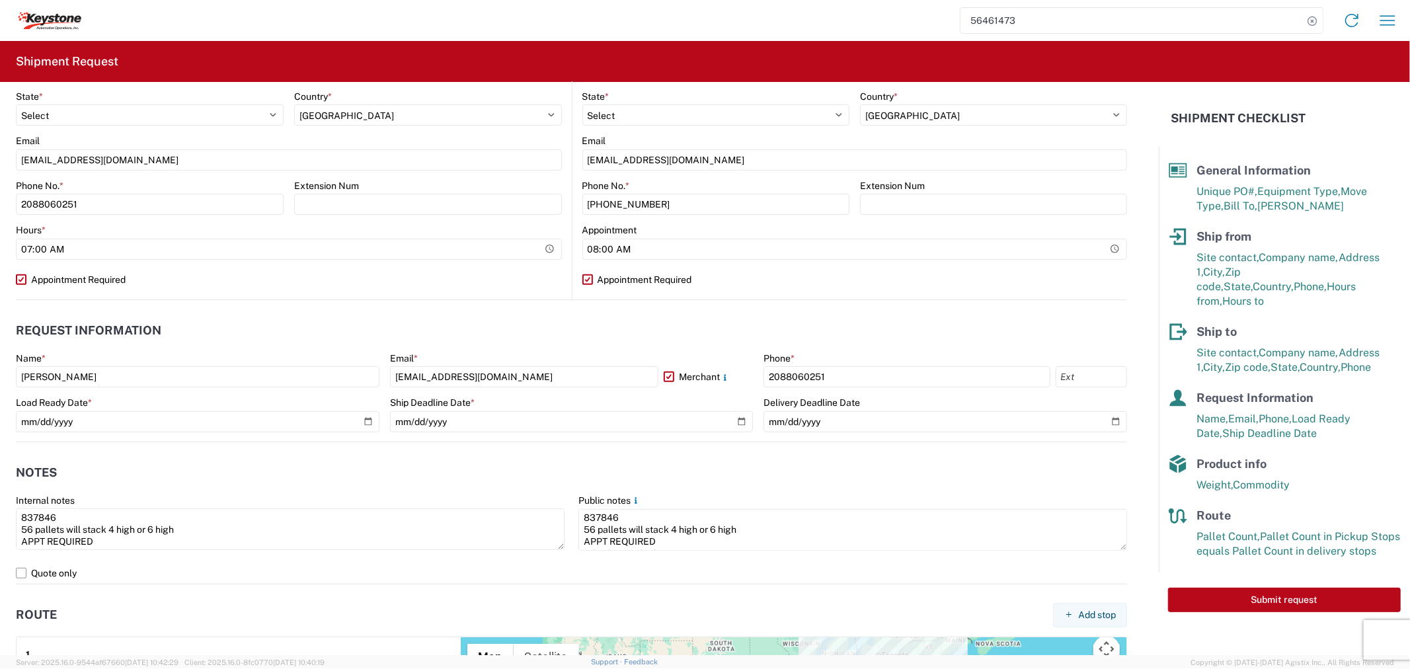
type input "56"
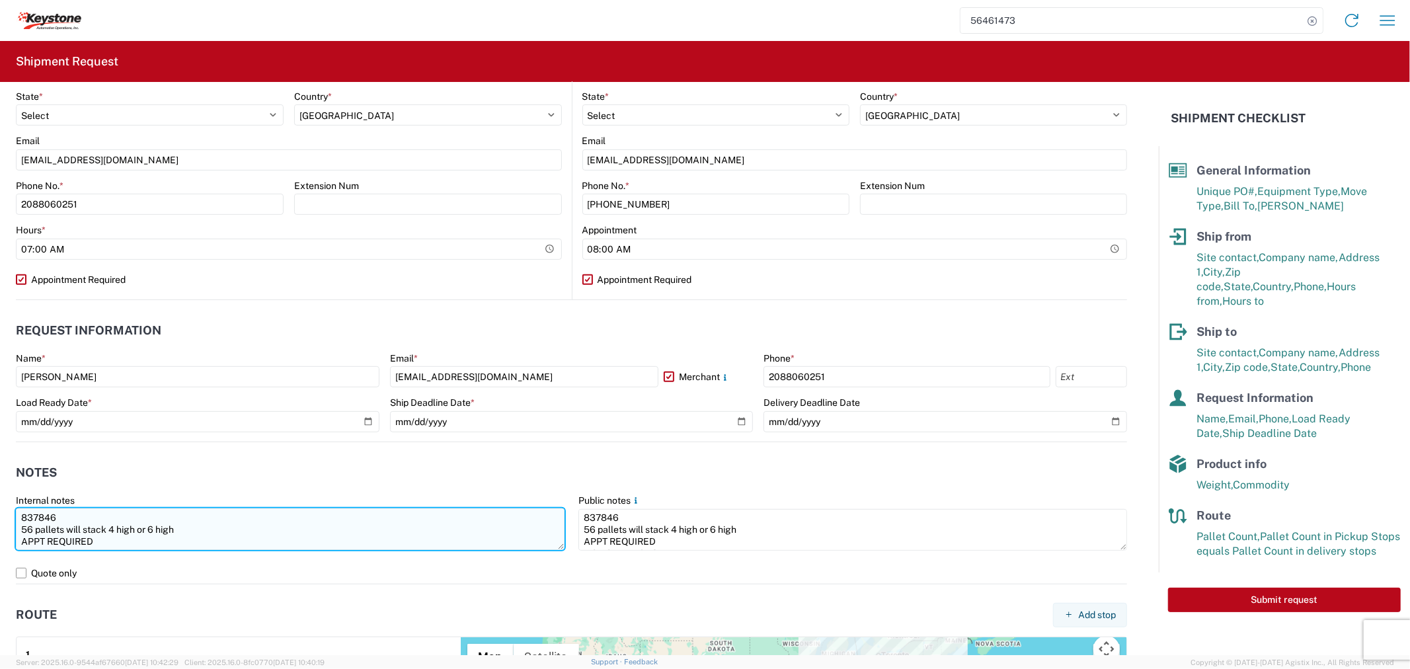
click at [185, 527] on textarea "837846 56 pallets will stack 4 high or 6 high APPT REQUIRED NO BOX TRUCKS Drive…" at bounding box center [290, 529] width 549 height 42
drag, startPoint x: 218, startPoint y: 534, endPoint x: 176, endPoint y: 529, distance: 42.0
click at [176, 529] on textarea "837846 56 pallets will stack 4 high or 6 high (48 TF) APPT REQUIRED NO BOX TRUC…" at bounding box center [290, 529] width 549 height 42
type textarea "837846 56 pallets will stack 4 high or 6 high (48 TF) APPT REQUIRED NO BOX TRUC…"
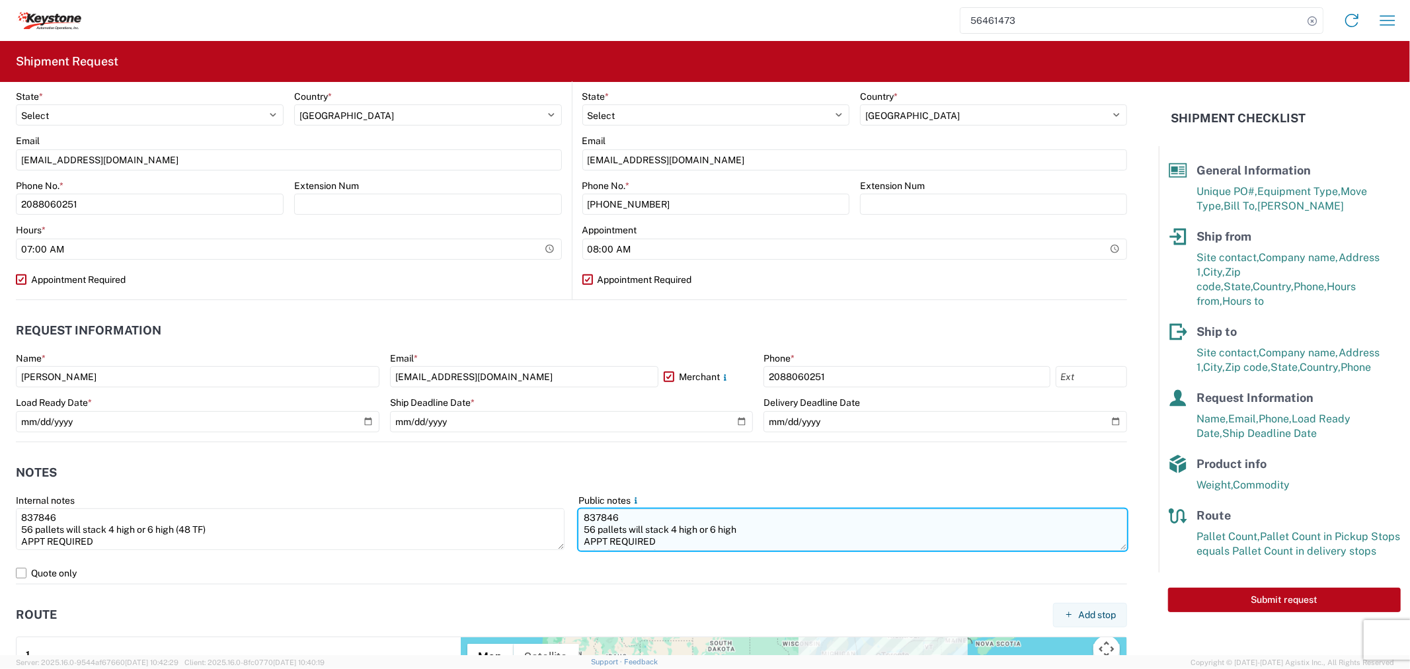
click at [780, 536] on textarea "837846 56 pallets will stack 4 high or 6 high APPT REQUIRED NO BOX TRUCKS Drive…" at bounding box center [852, 530] width 549 height 42
click at [771, 529] on textarea "837846 56 pallets will stack 4 high or 6 high APPT REQUIRED NO BOX TRUCKS Drive…" at bounding box center [852, 530] width 549 height 42
paste textarea "(48 TF)"
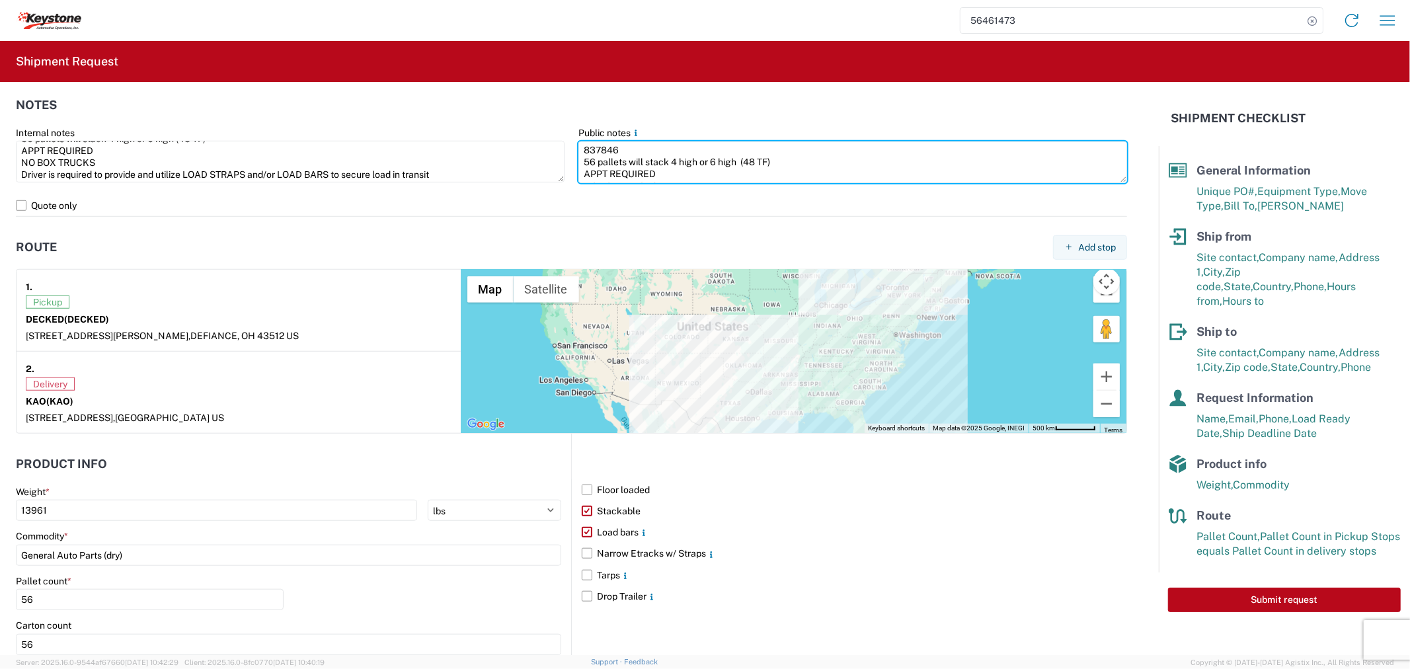
scroll to position [1012, 0]
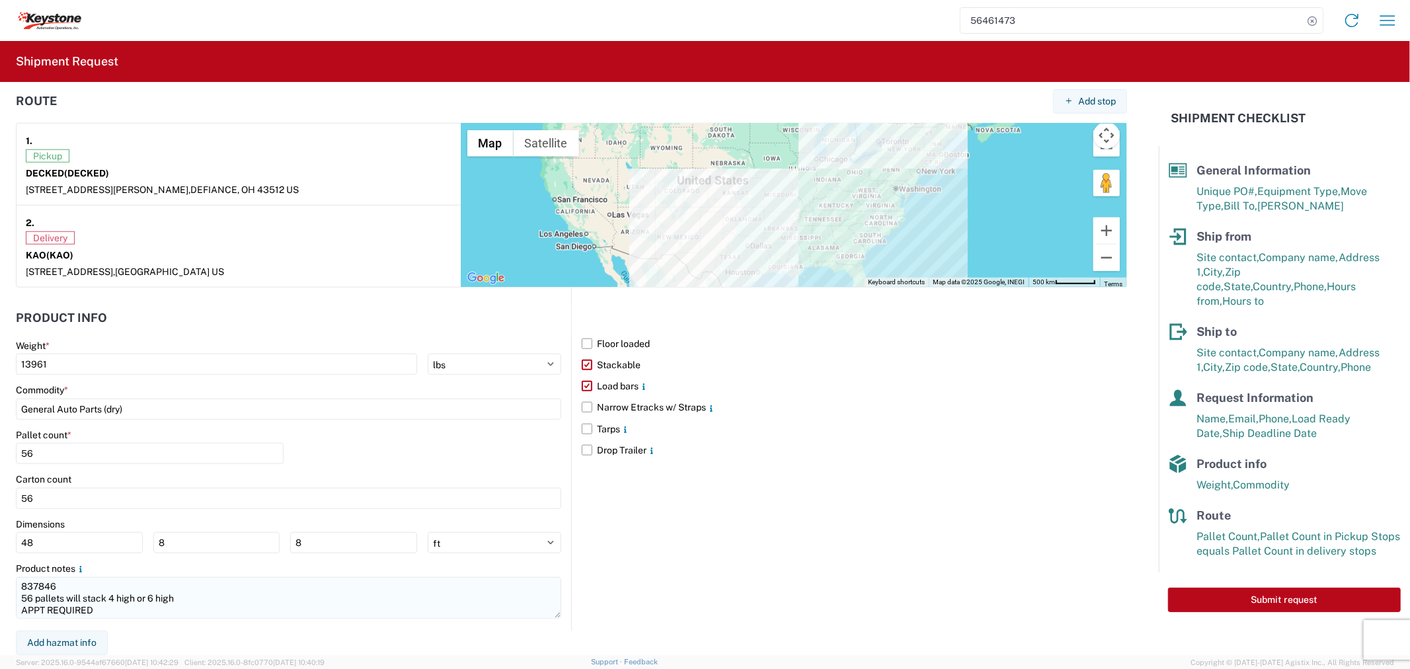
type textarea "837846 56 pallets will stack 4 high or 6 high (48 TF) APPT REQUIRED NO BOX TRUC…"
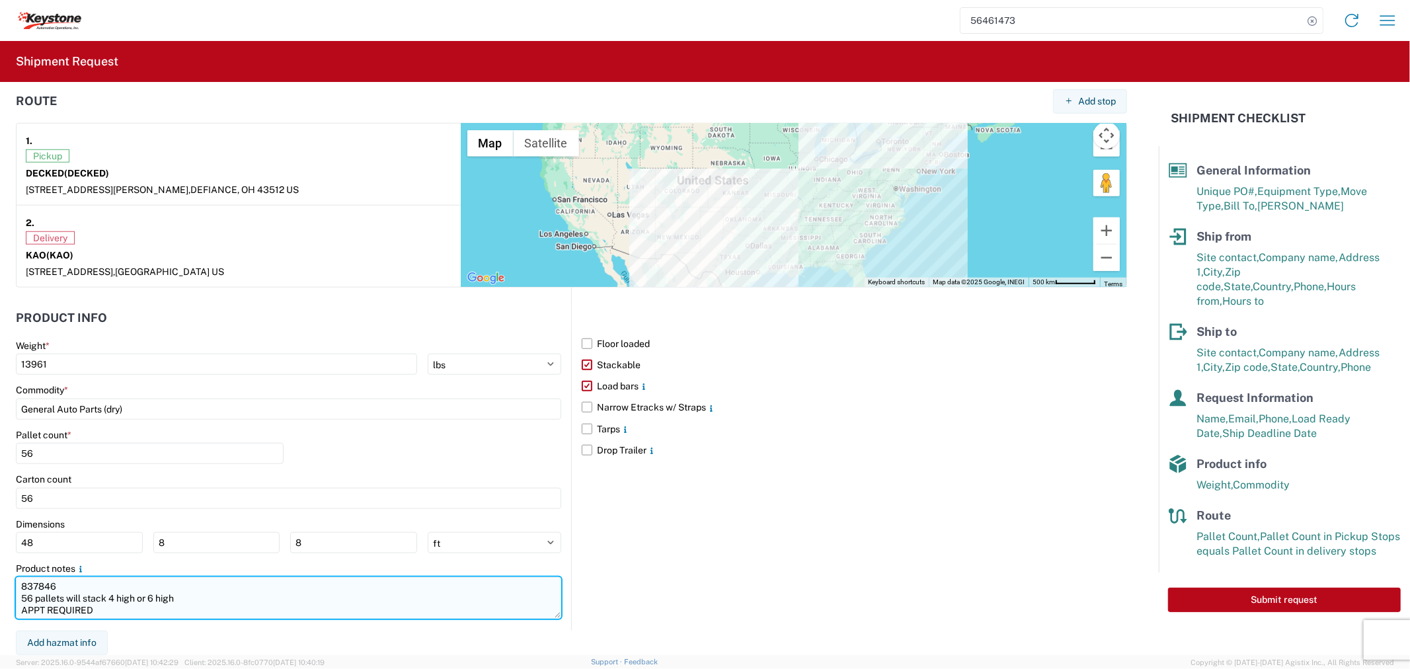
click at [188, 596] on textarea "837846 56 pallets will stack 4 high or 6 high APPT REQUIRED NO BOX TRUCKS Drive…" at bounding box center [288, 598] width 545 height 42
paste textarea "(48 TF)"
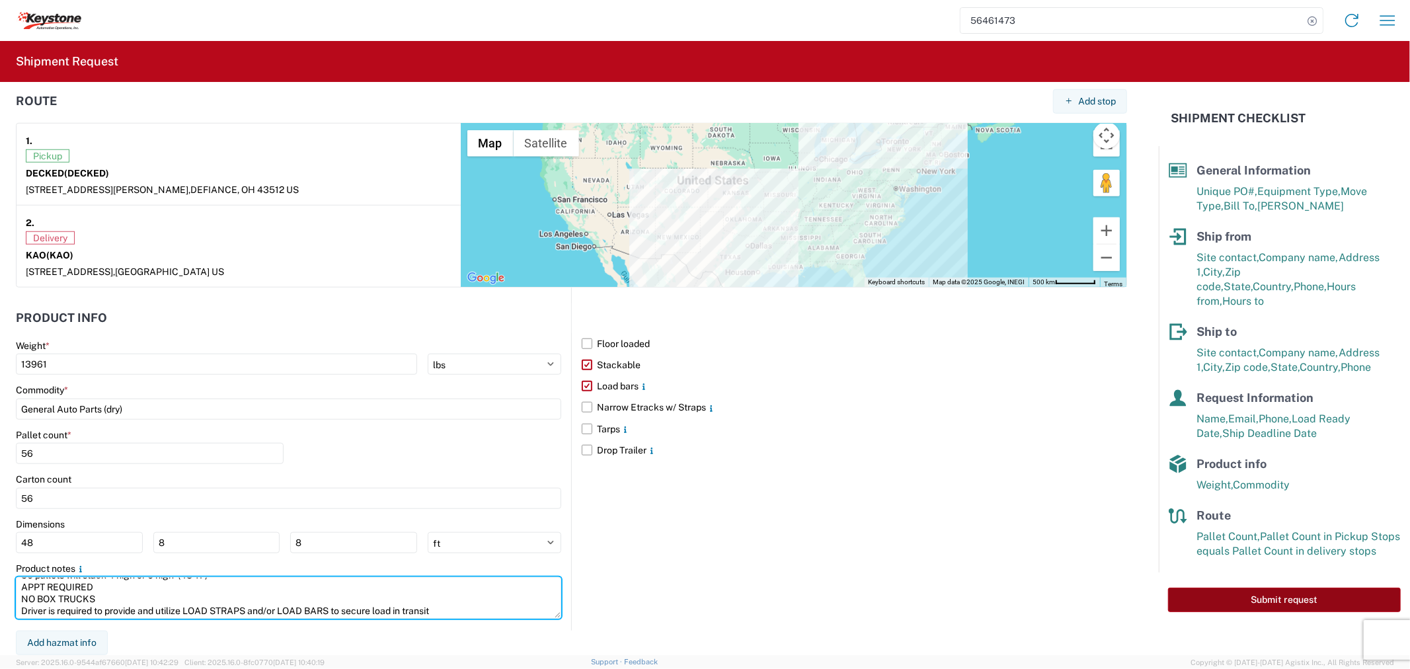
type textarea "837846 56 pallets will stack 4 high or 6 high (48 TF) APPT REQUIRED NO BOX TRUC…"
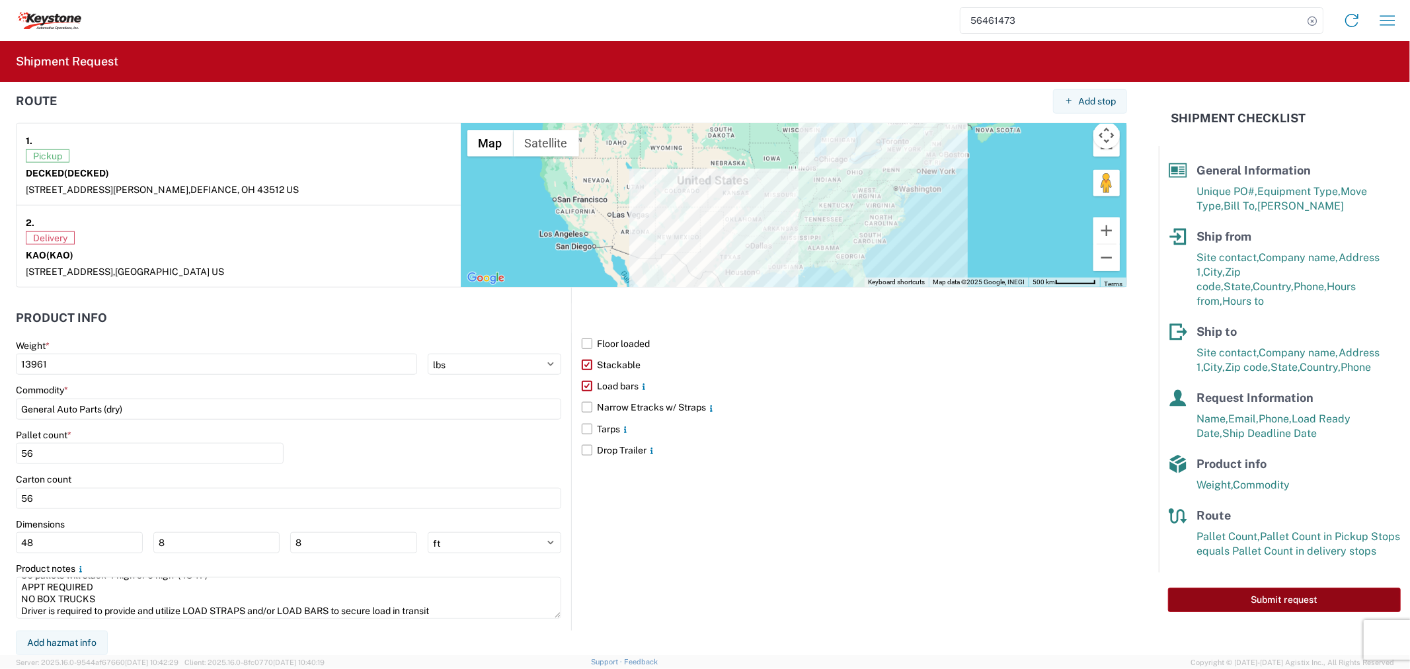
click at [1211, 588] on button "Submit request" at bounding box center [1284, 600] width 233 height 24
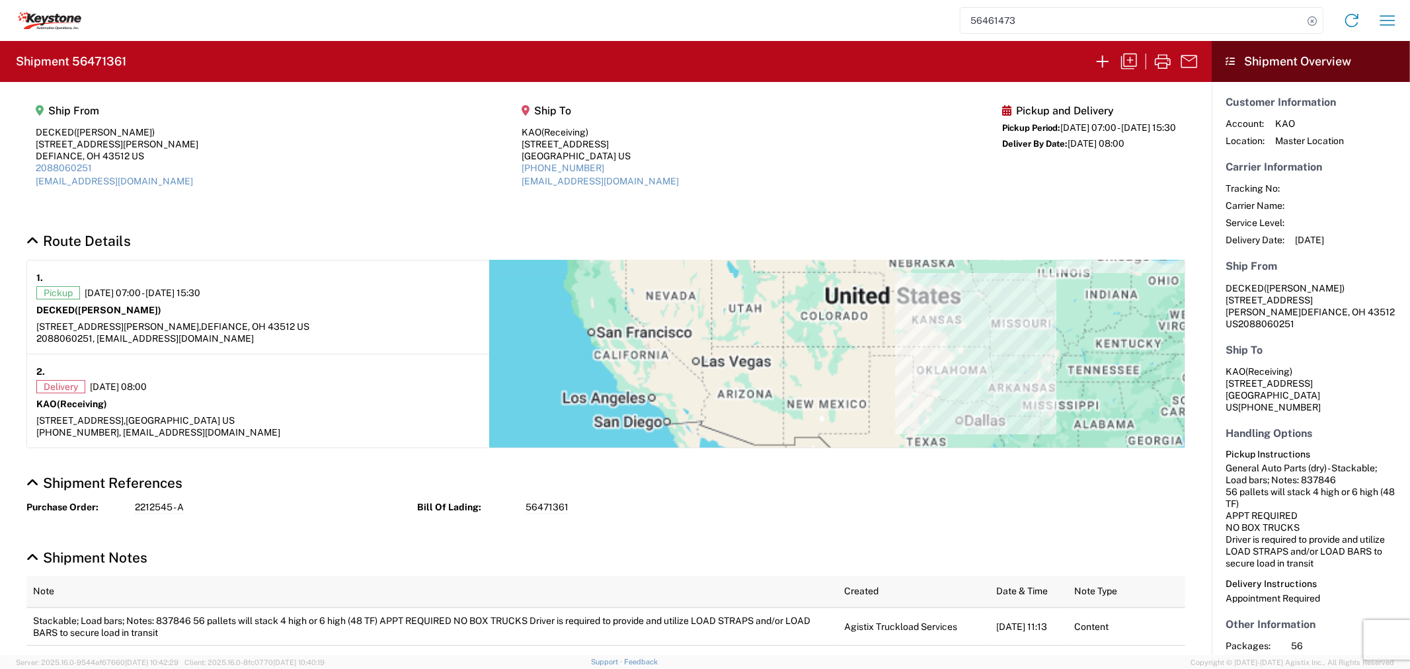
click at [121, 63] on h2 "Shipment 56471361" at bounding box center [71, 62] width 110 height 16
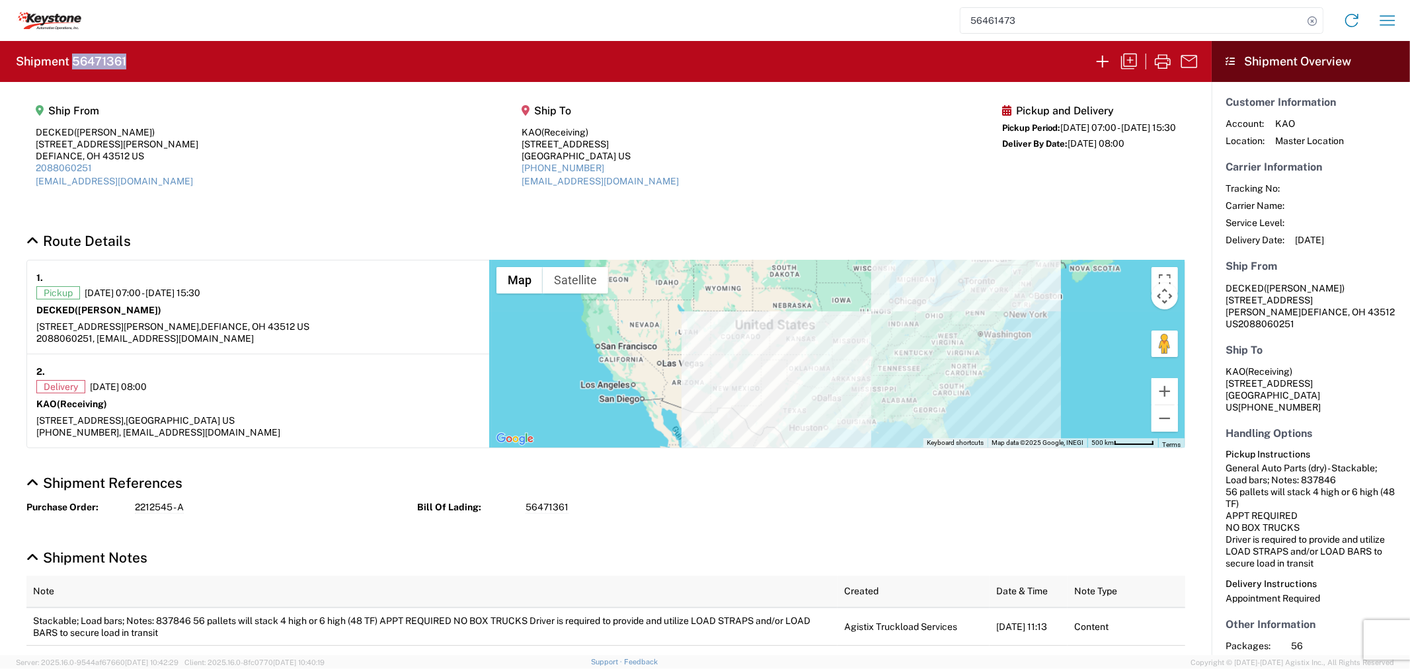
copy h2 "56471361"
